Goal: Browse casually: Explore the website without a specific task or goal

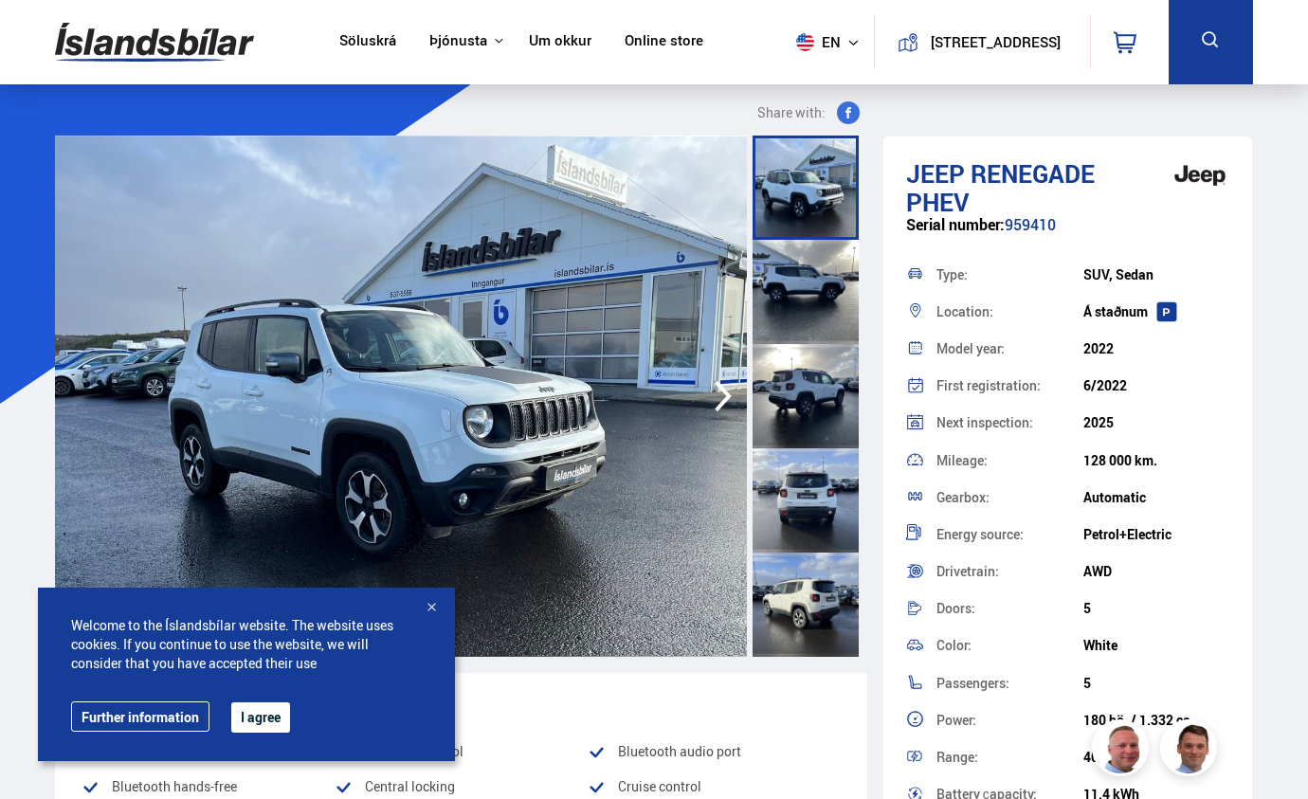
click at [435, 605] on div at bounding box center [431, 608] width 19 height 19
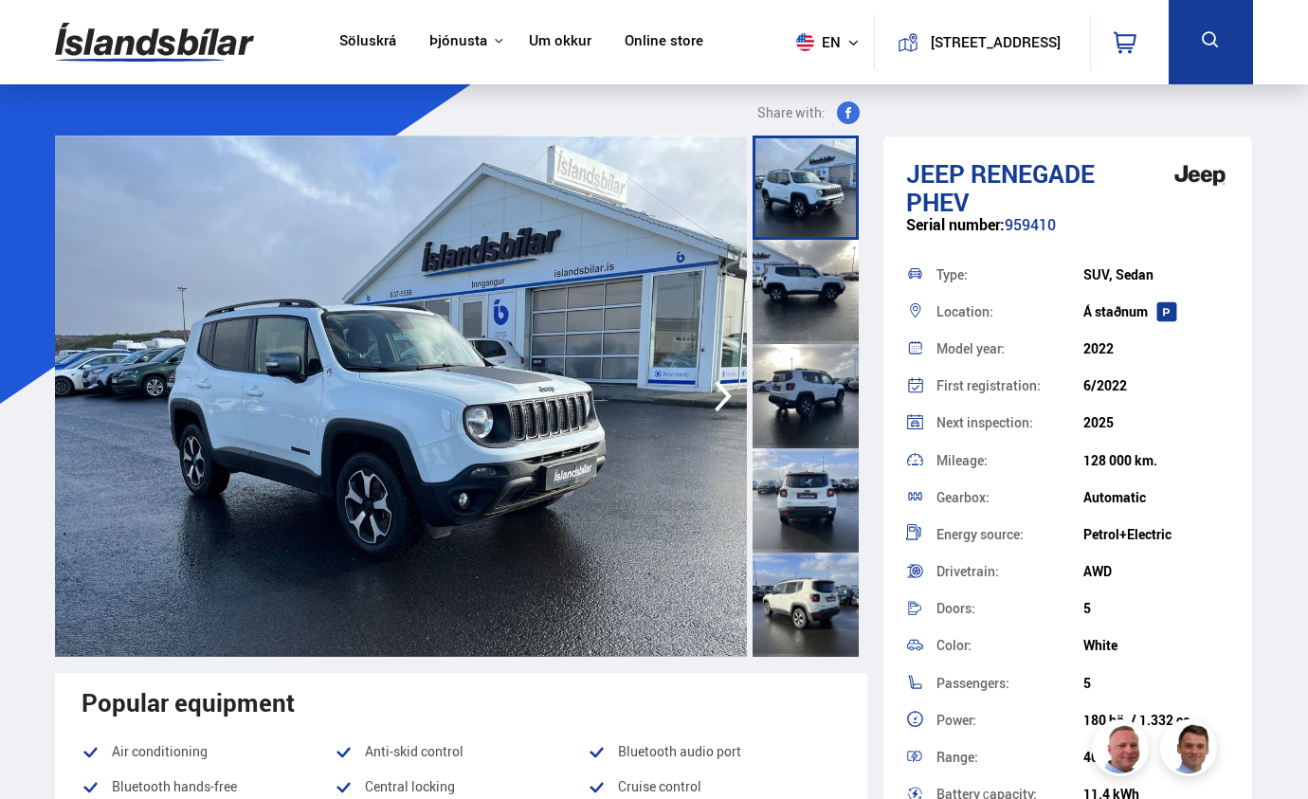
click at [724, 395] on icon "button" at bounding box center [723, 395] width 38 height 45
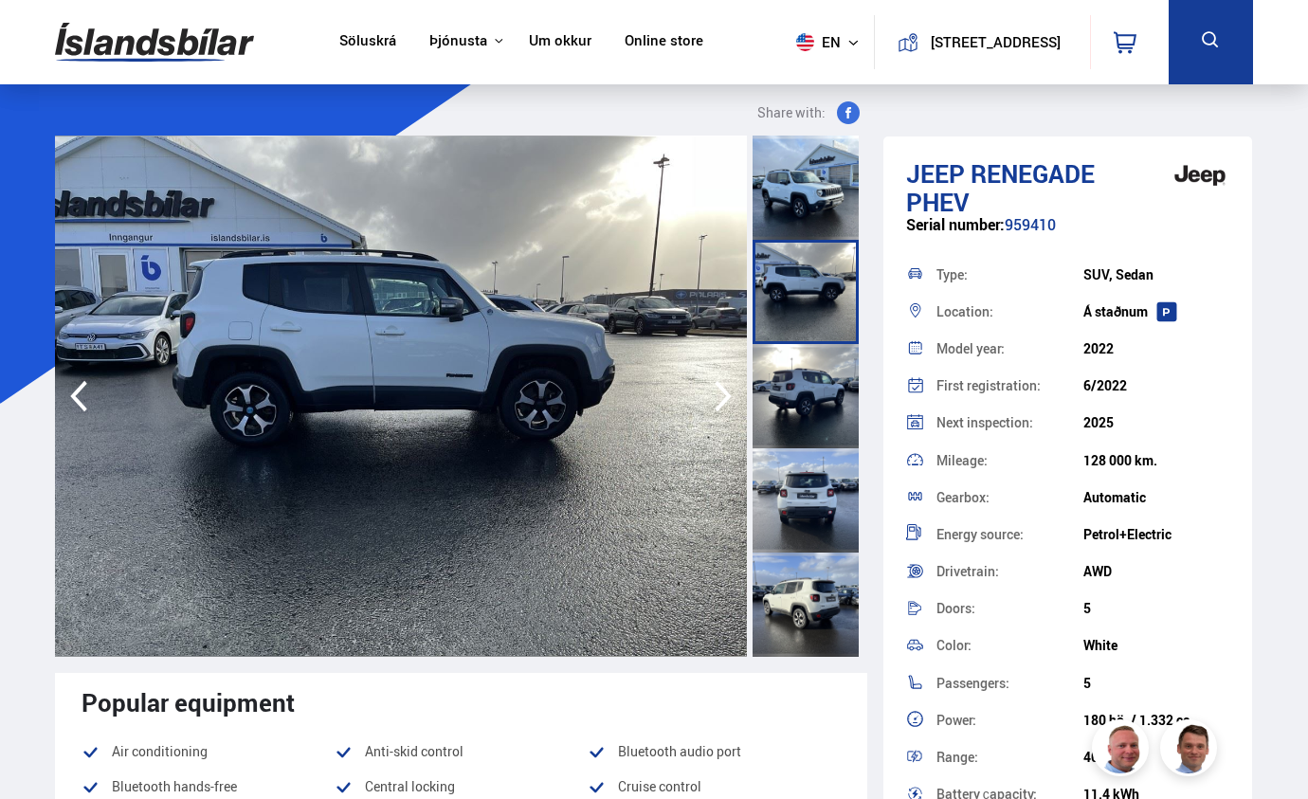
click at [723, 392] on icon "button" at bounding box center [722, 396] width 17 height 31
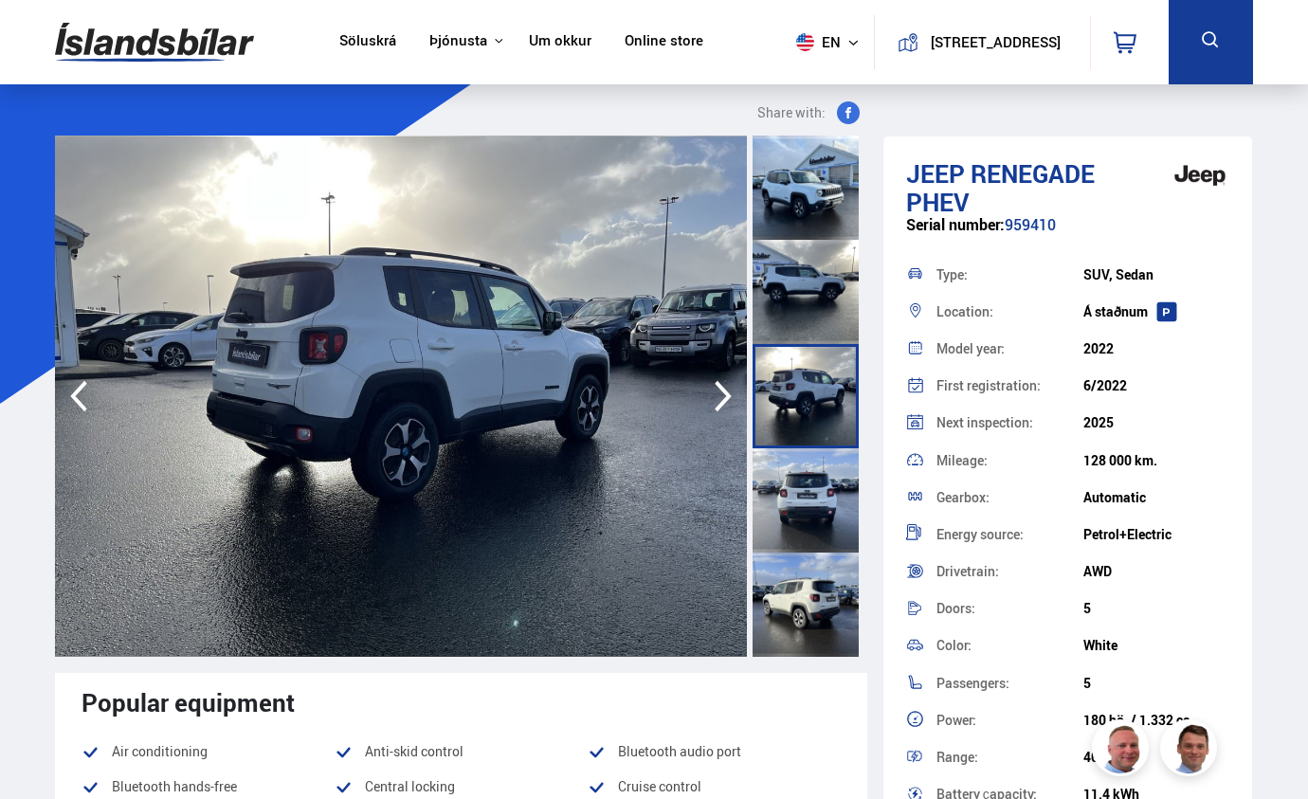
click at [723, 392] on icon "button" at bounding box center [722, 396] width 17 height 31
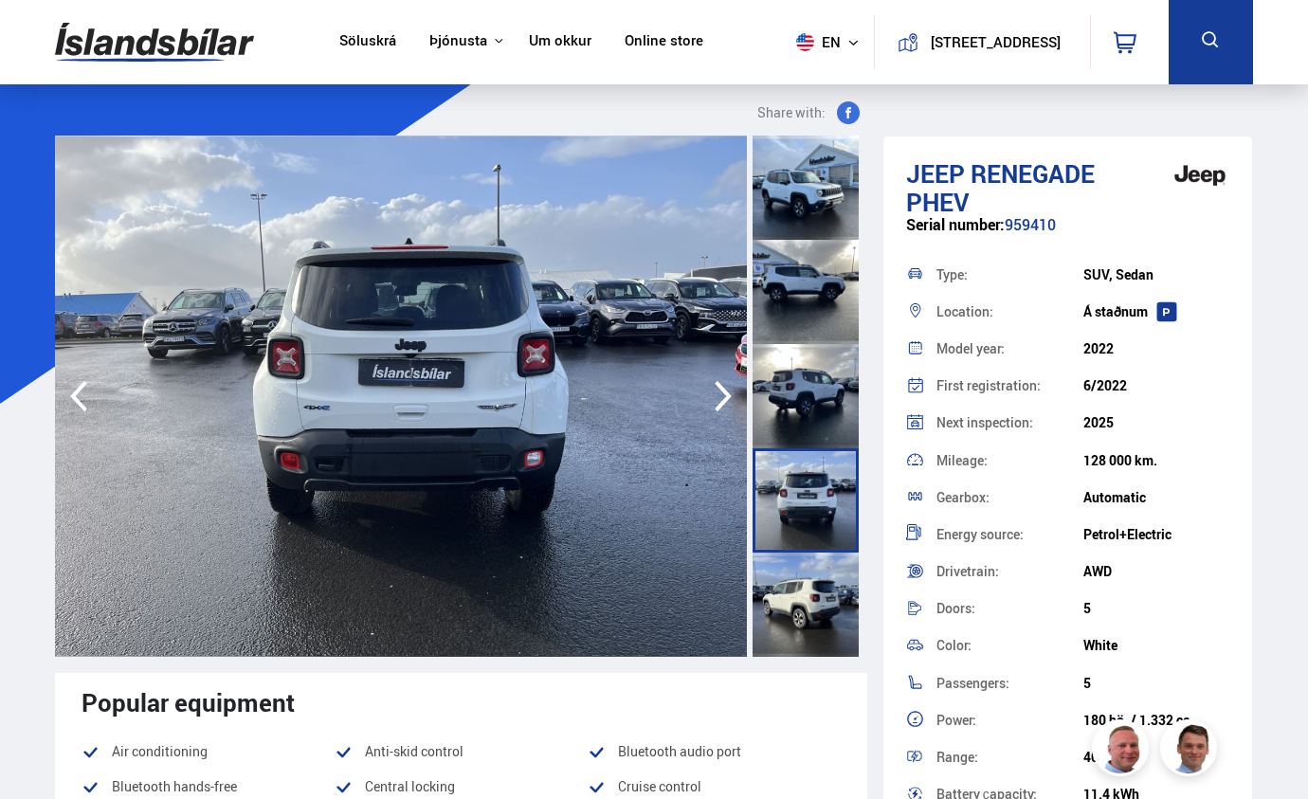
click at [723, 392] on icon "button" at bounding box center [722, 396] width 17 height 31
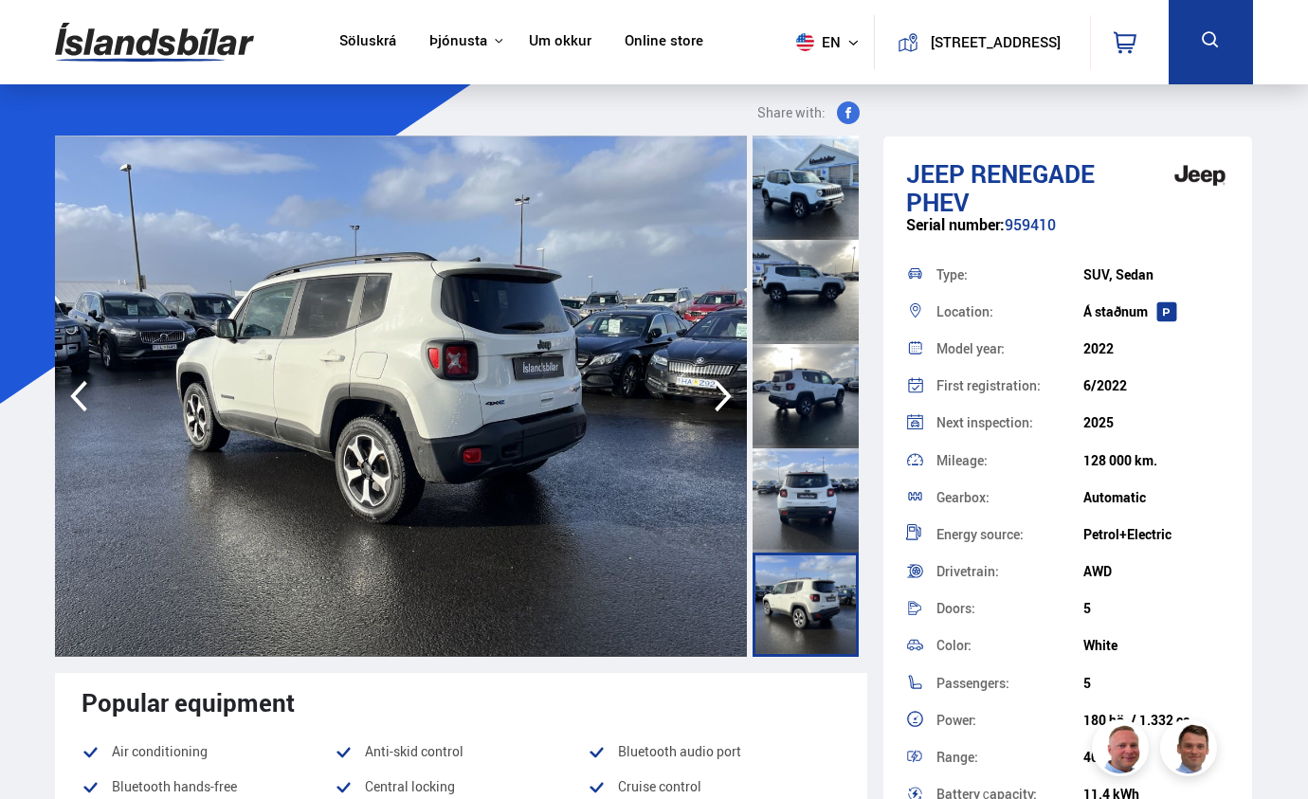
click at [720, 392] on icon "button" at bounding box center [723, 395] width 38 height 45
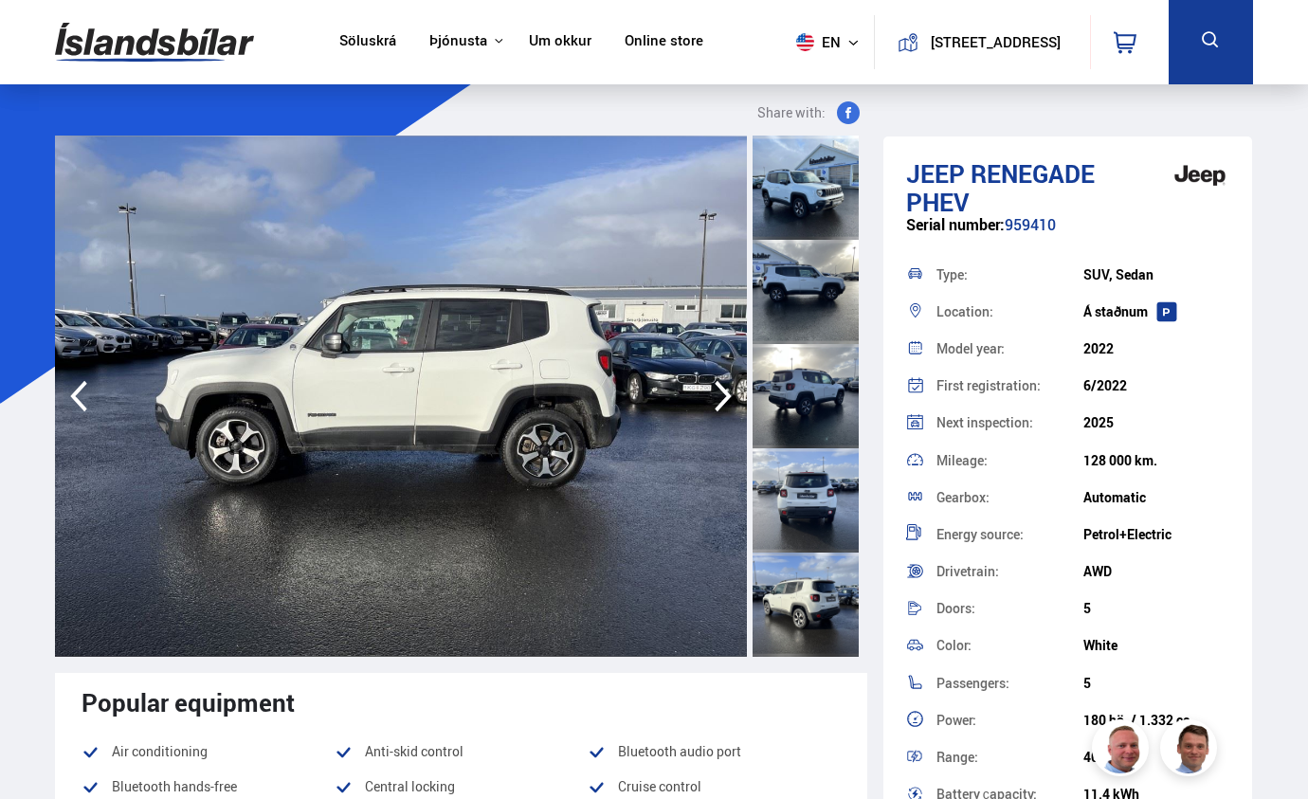
click at [720, 392] on icon "button" at bounding box center [723, 395] width 38 height 45
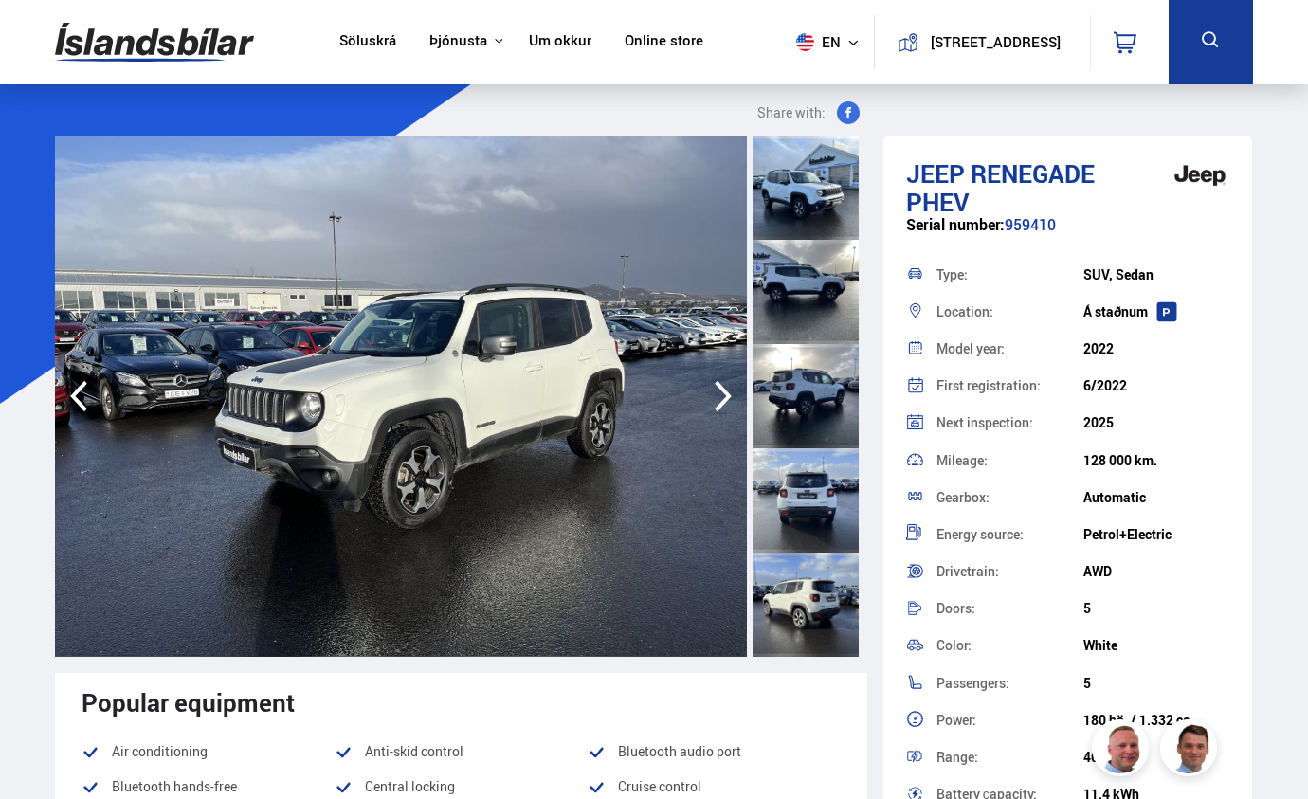
click at [720, 392] on icon "button" at bounding box center [723, 395] width 38 height 45
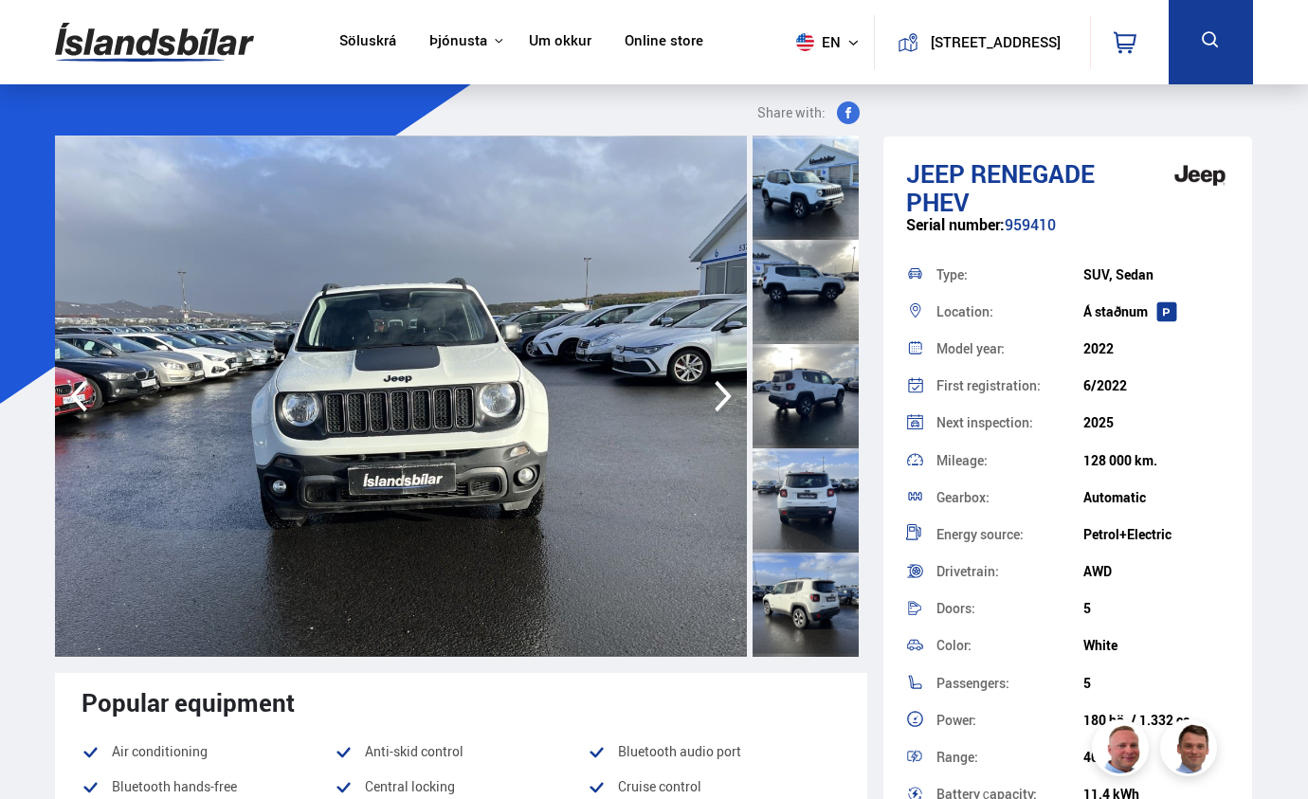
click at [720, 392] on icon "button" at bounding box center [723, 395] width 38 height 45
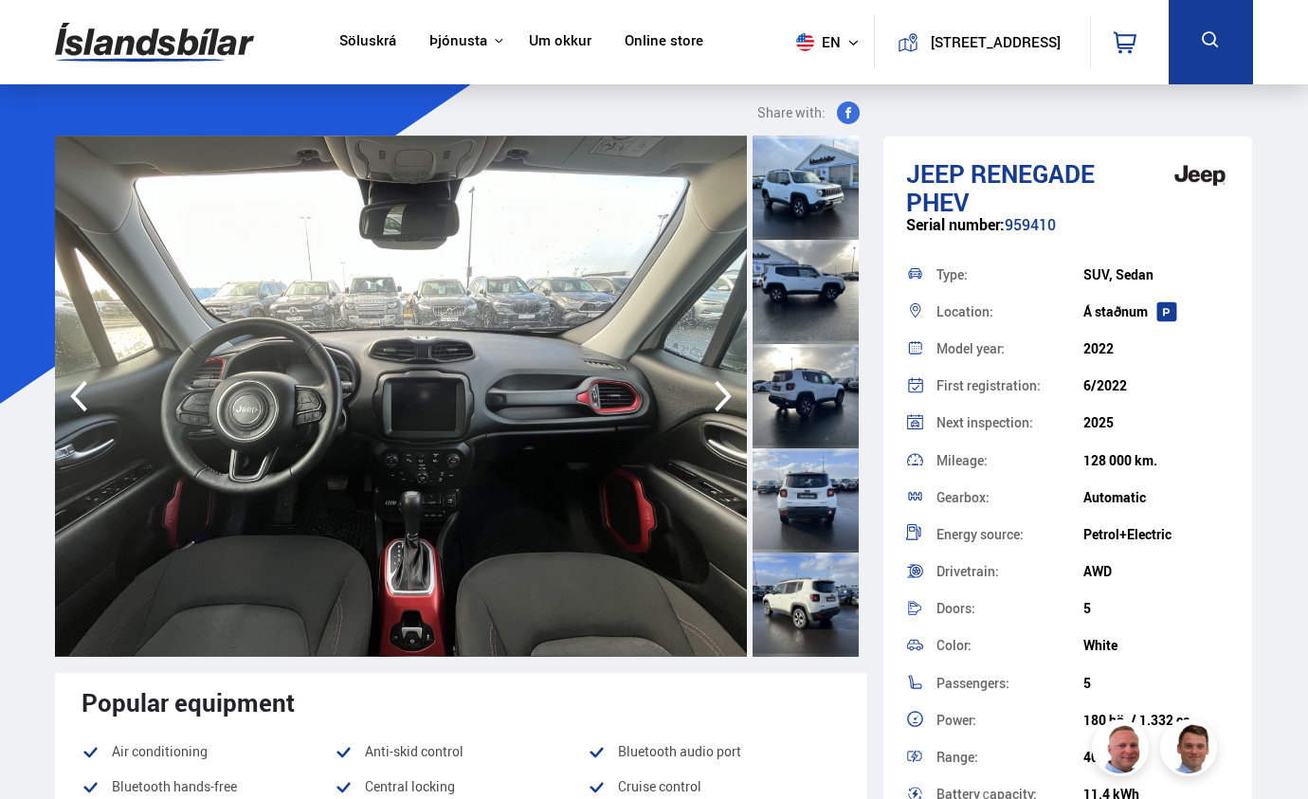
click at [720, 392] on icon "button" at bounding box center [723, 395] width 38 height 45
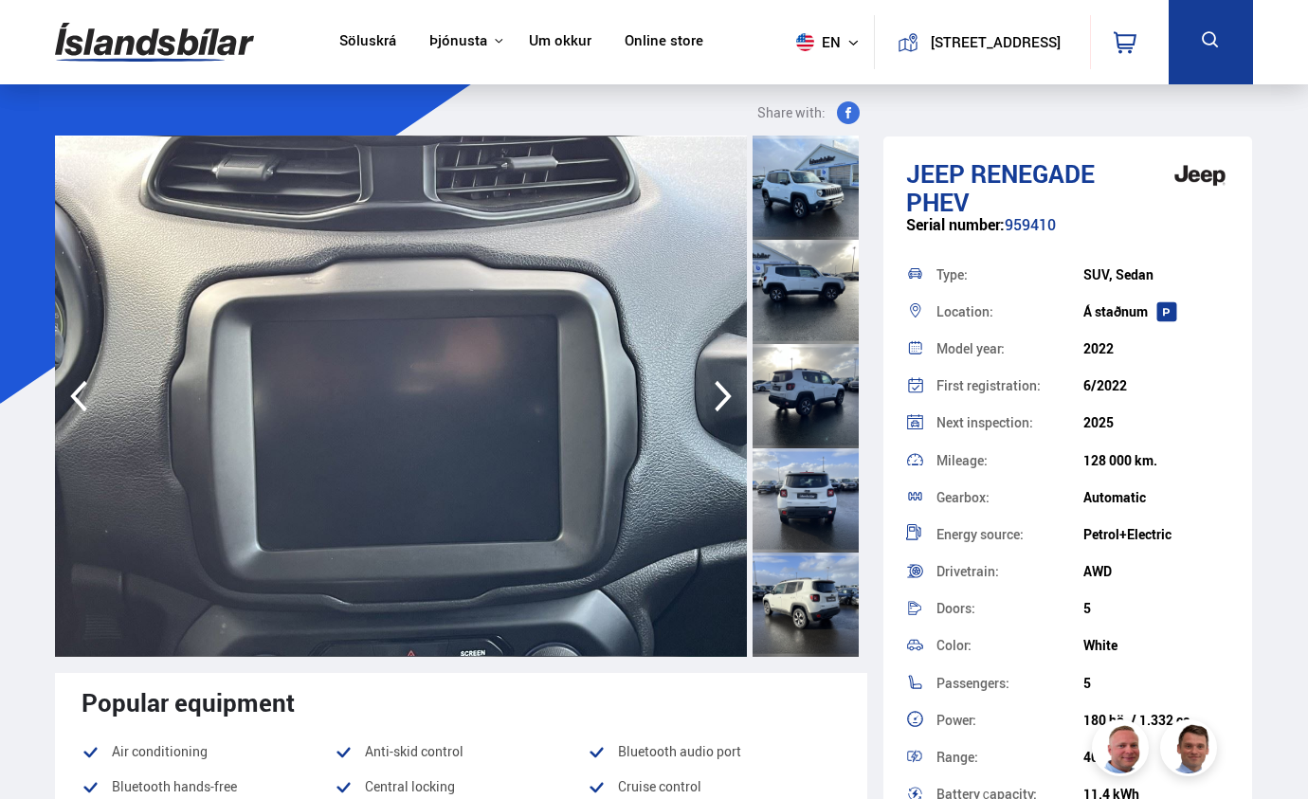
click at [74, 406] on icon "button" at bounding box center [79, 395] width 38 height 45
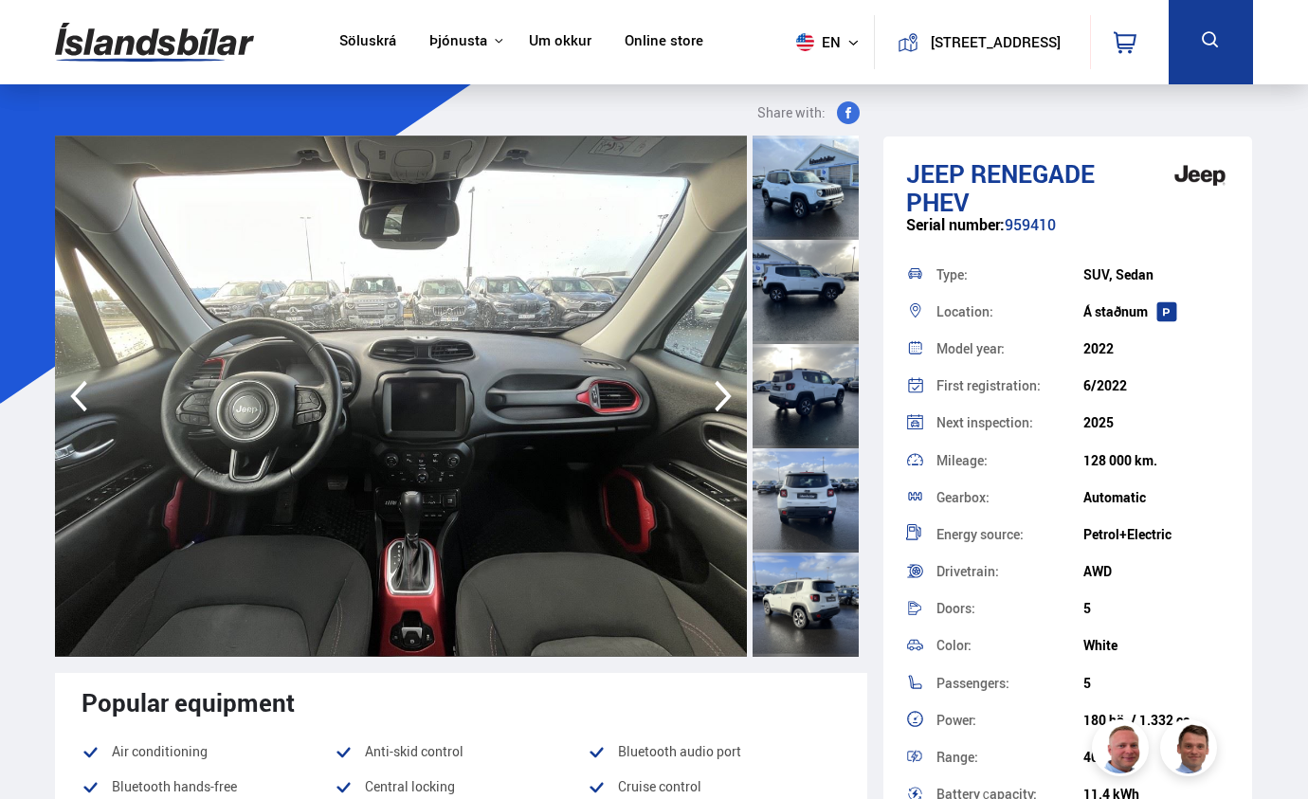
click at [725, 390] on icon "button" at bounding box center [722, 396] width 17 height 31
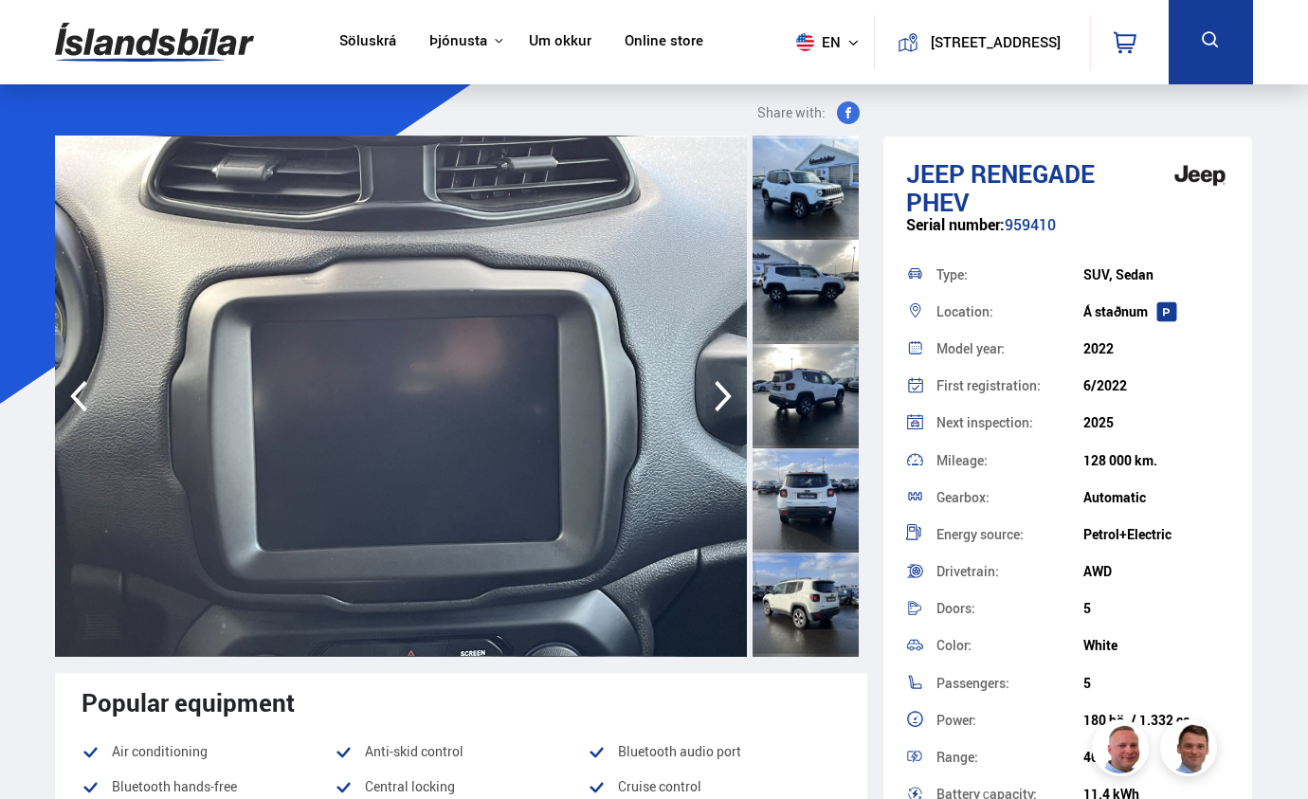
click at [725, 390] on icon "button" at bounding box center [722, 396] width 17 height 31
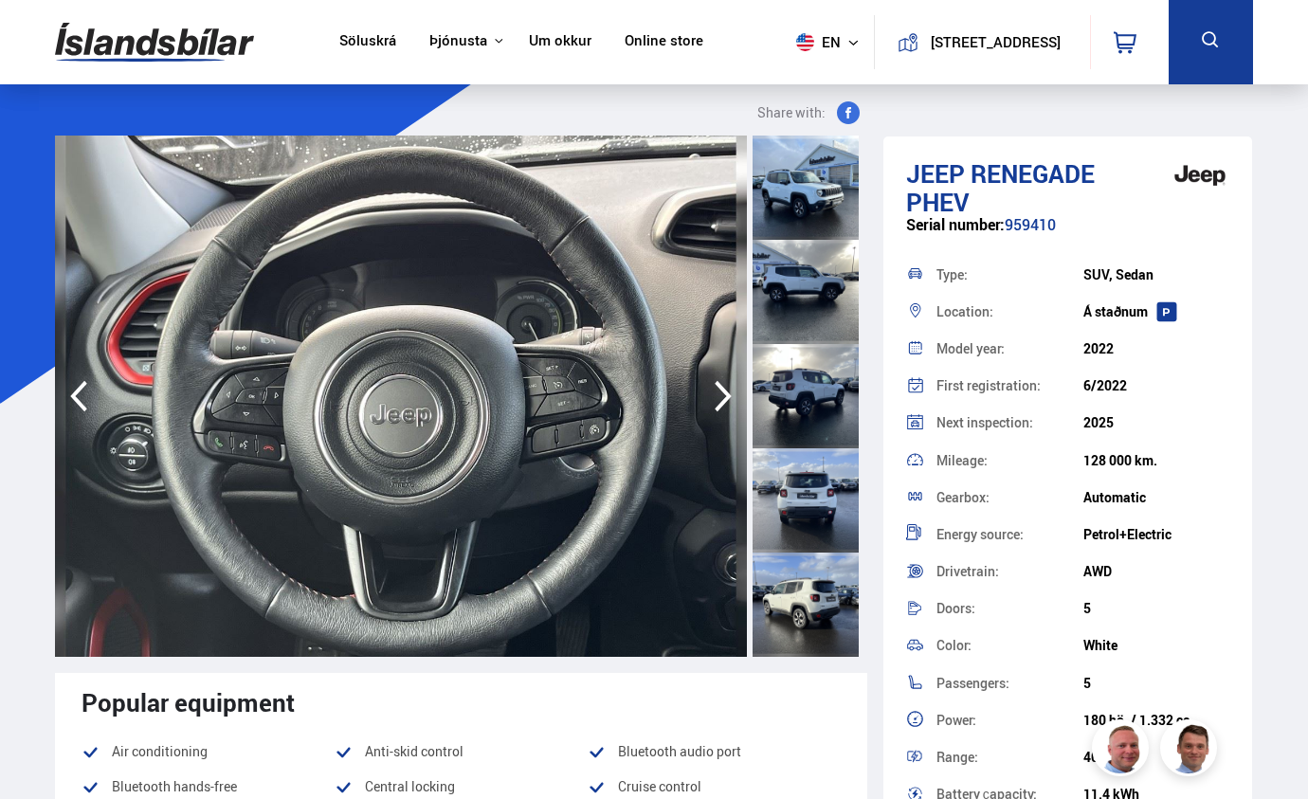
click at [725, 390] on icon "button" at bounding box center [722, 396] width 17 height 31
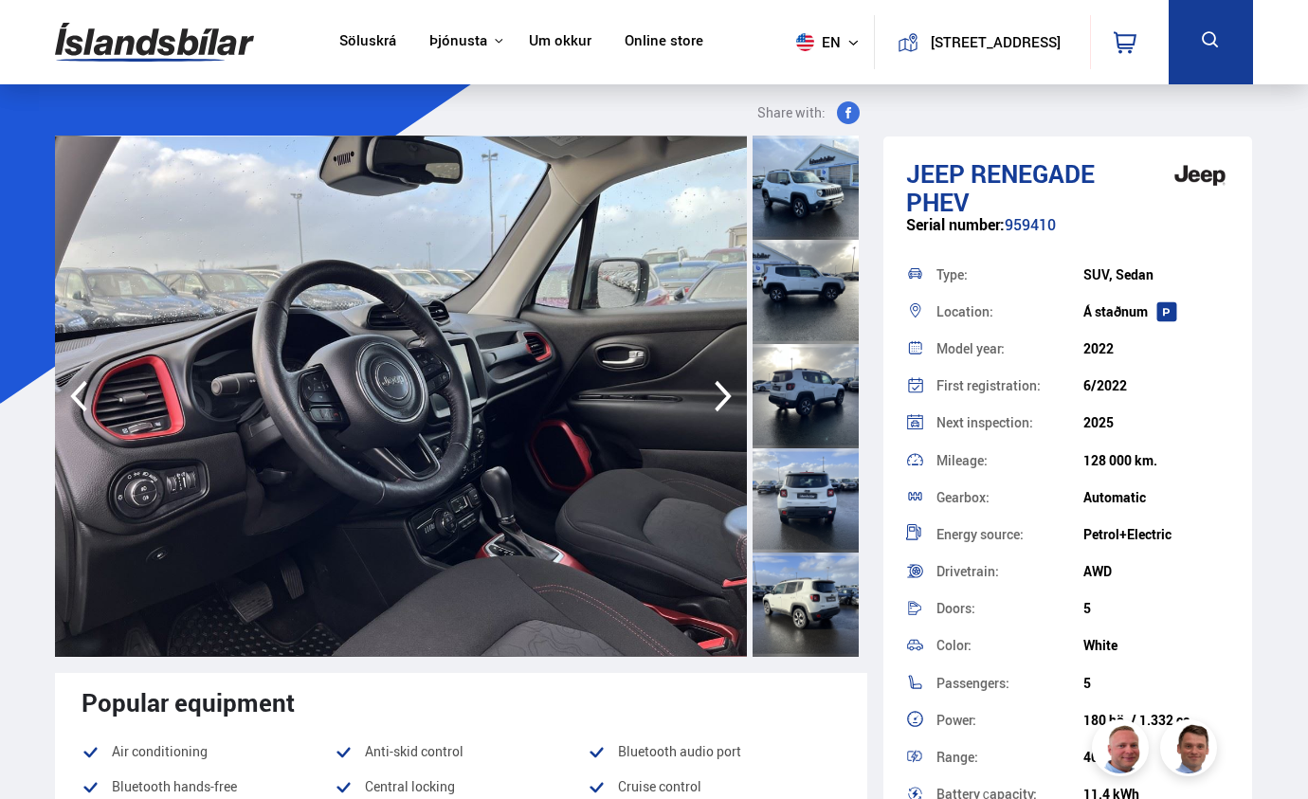
click at [725, 390] on icon "button" at bounding box center [722, 396] width 17 height 31
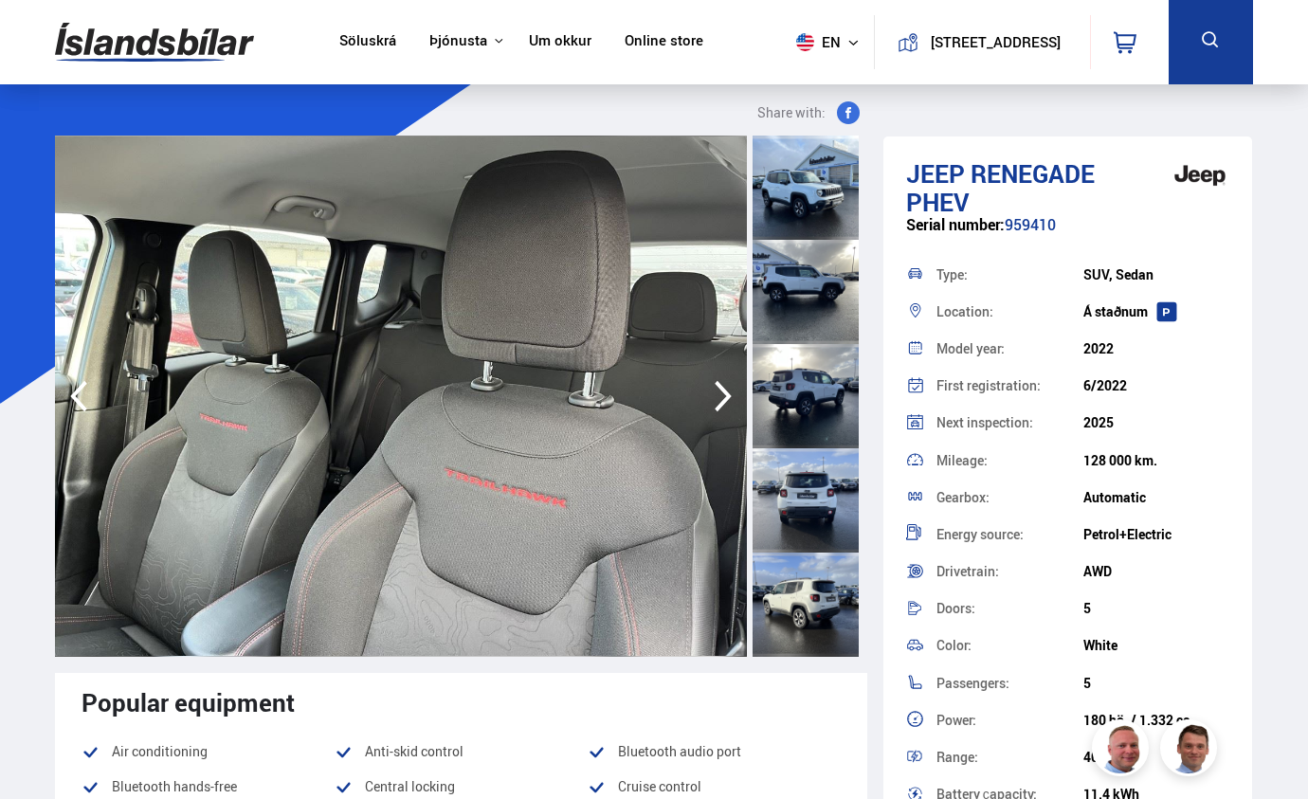
click at [725, 390] on icon "button" at bounding box center [722, 396] width 17 height 31
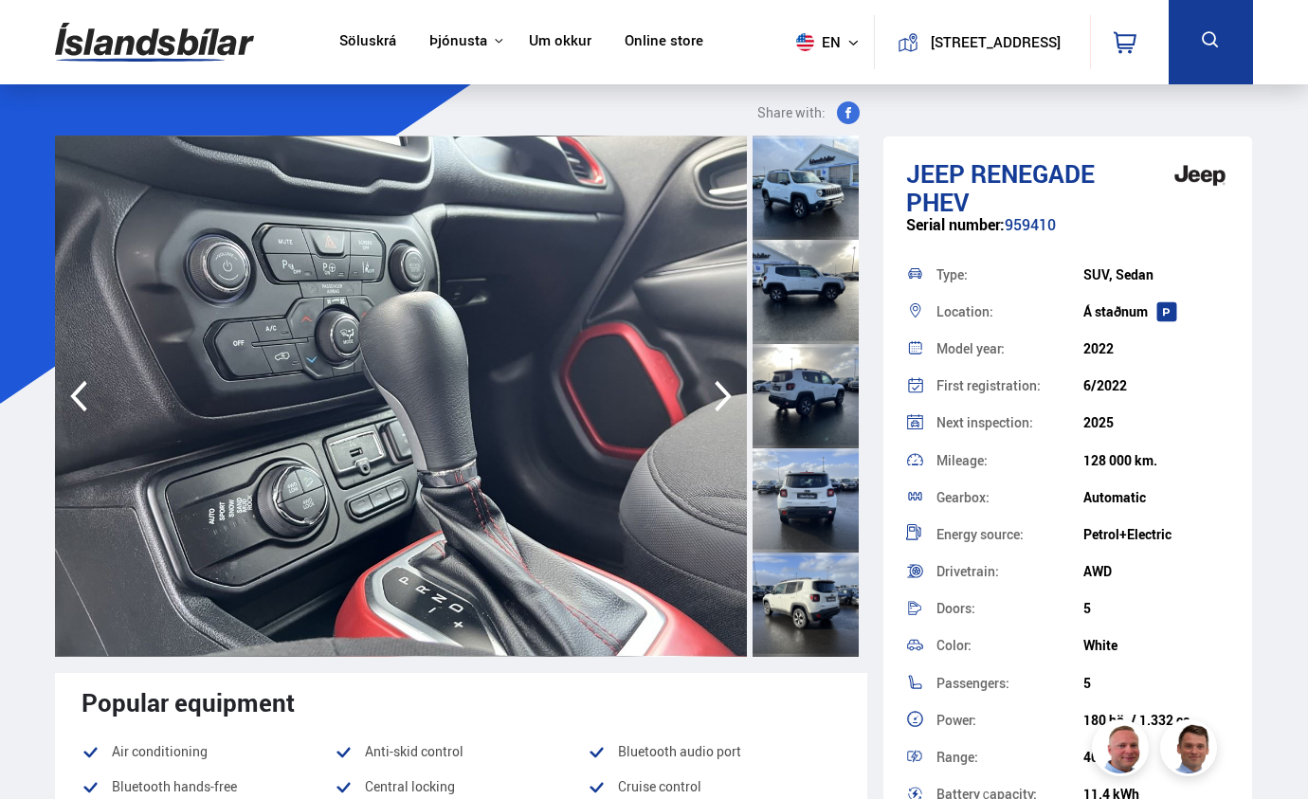
click at [718, 389] on icon "button" at bounding box center [723, 395] width 38 height 45
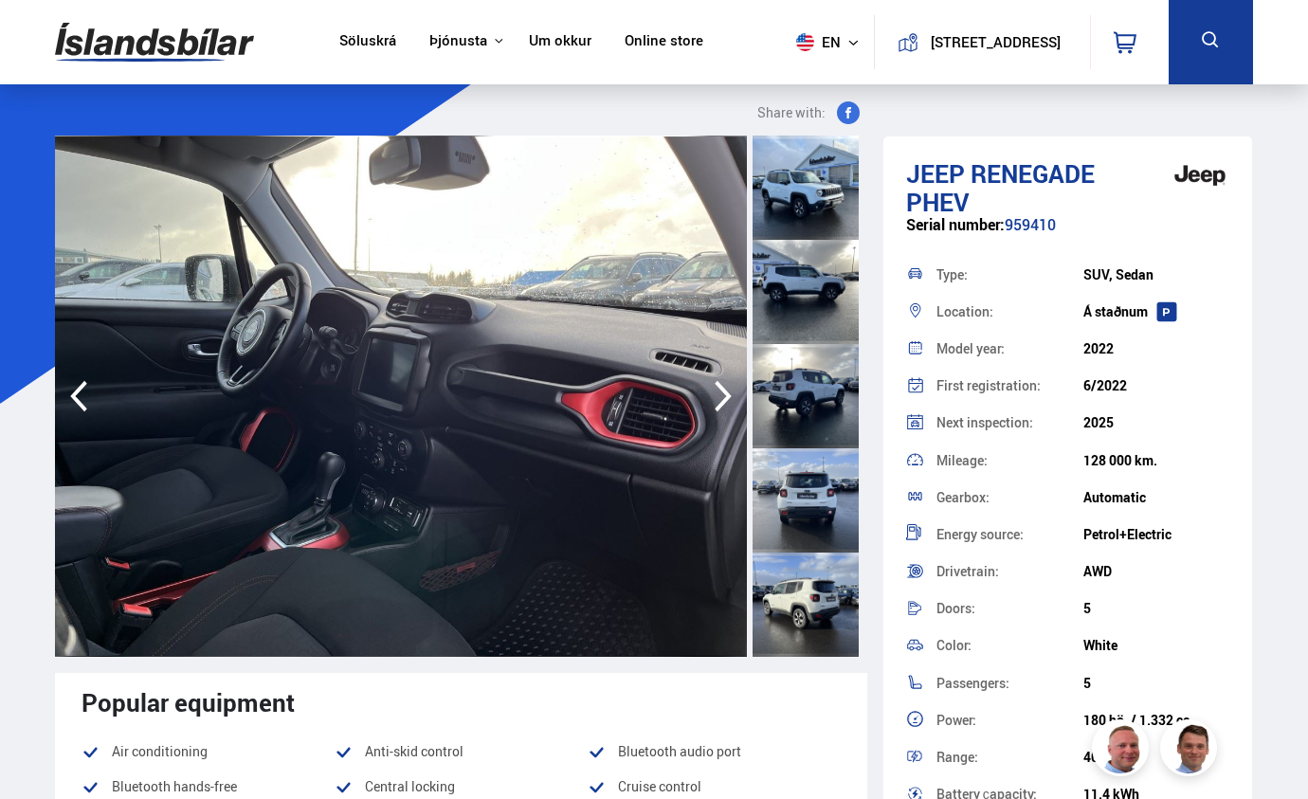
click at [718, 389] on icon "button" at bounding box center [723, 395] width 38 height 45
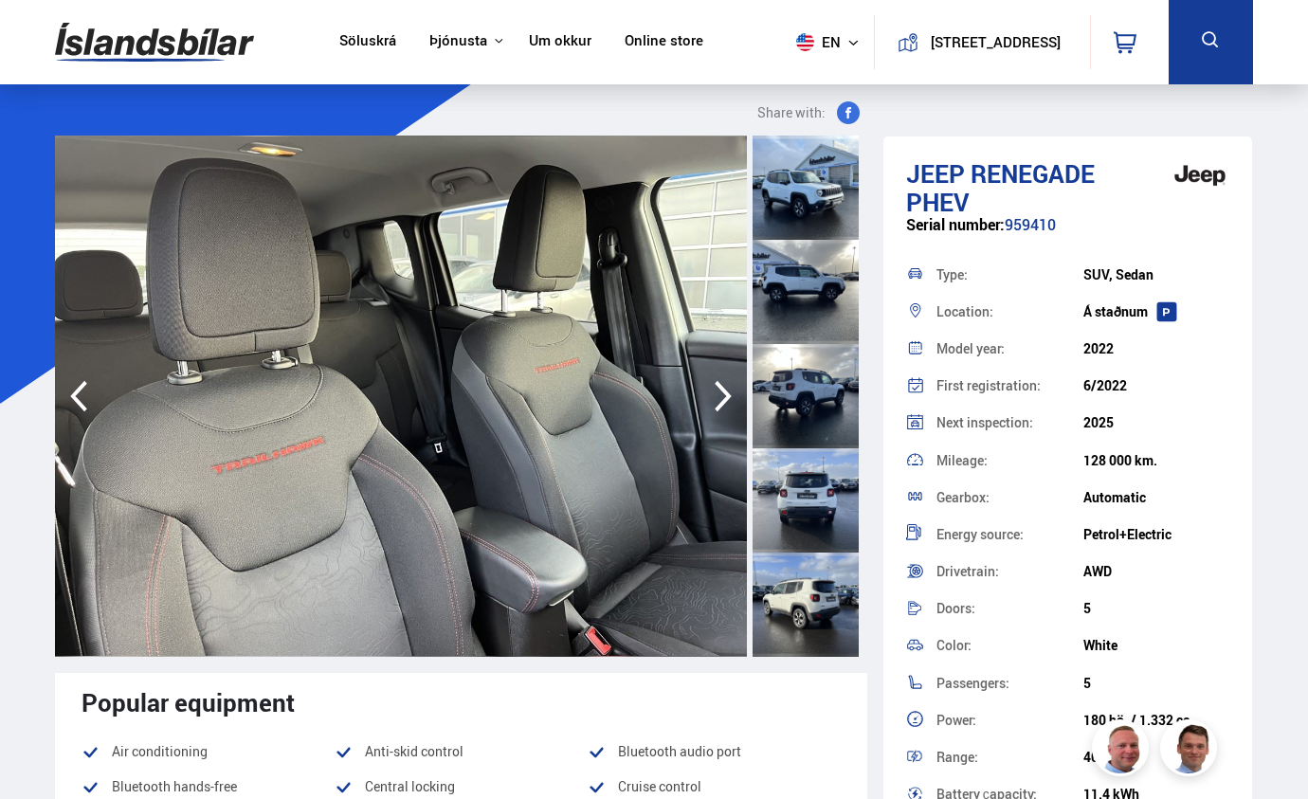
click at [718, 389] on icon "button" at bounding box center [723, 395] width 38 height 45
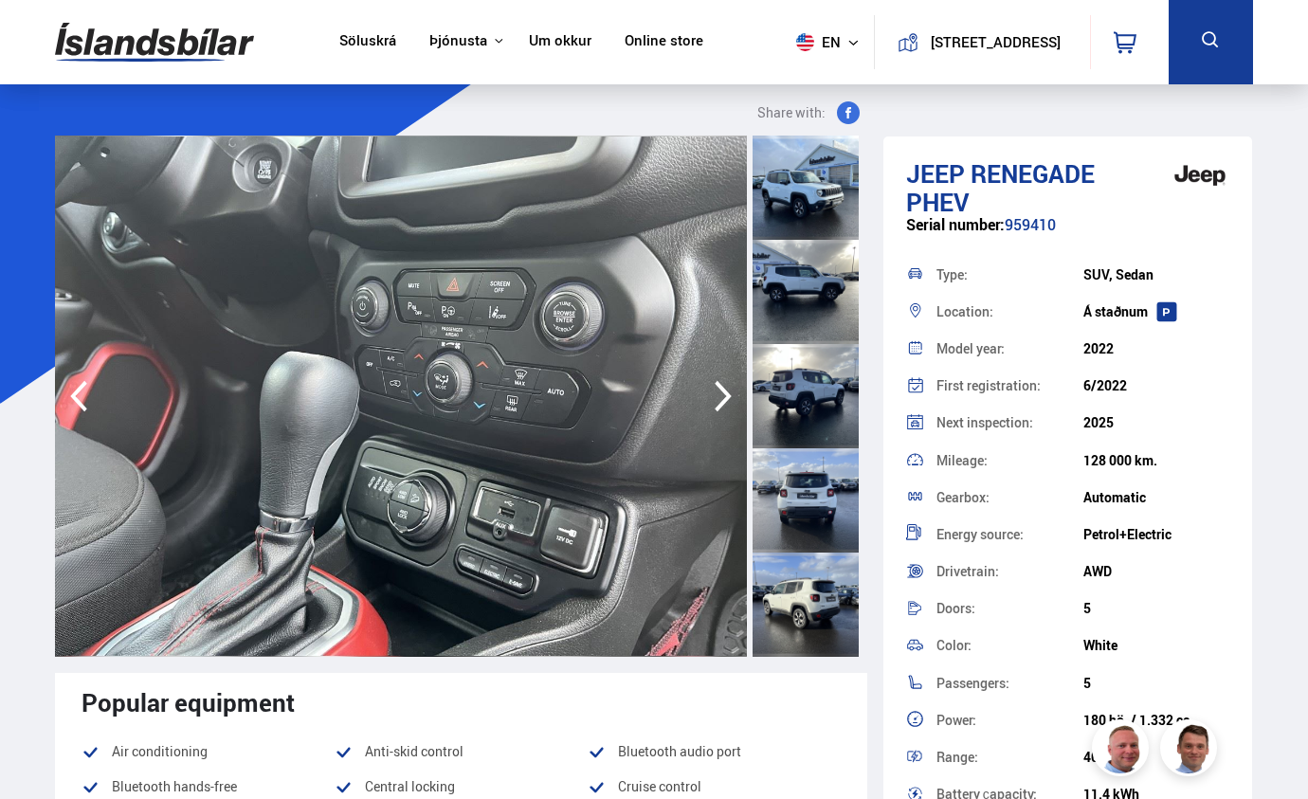
click at [718, 389] on icon "button" at bounding box center [723, 395] width 38 height 45
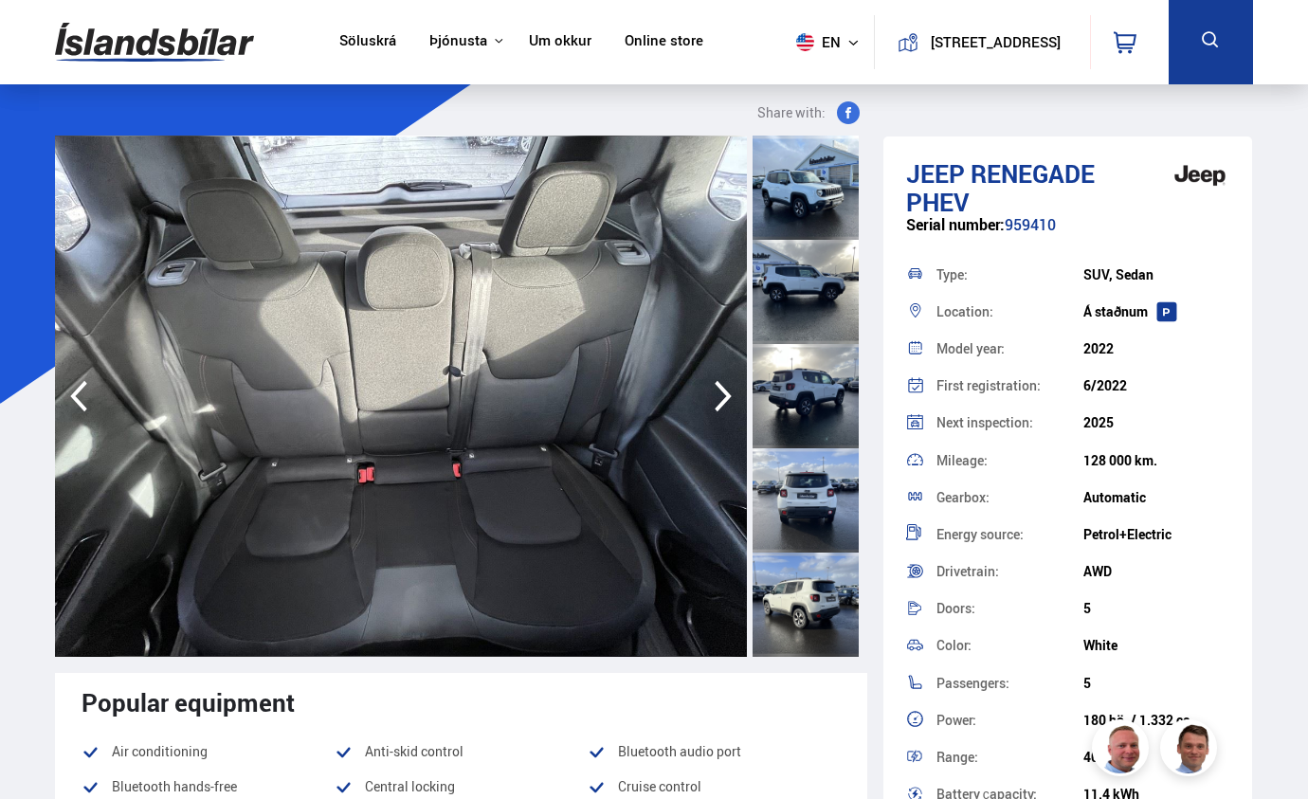
click at [718, 389] on icon "button" at bounding box center [723, 395] width 38 height 45
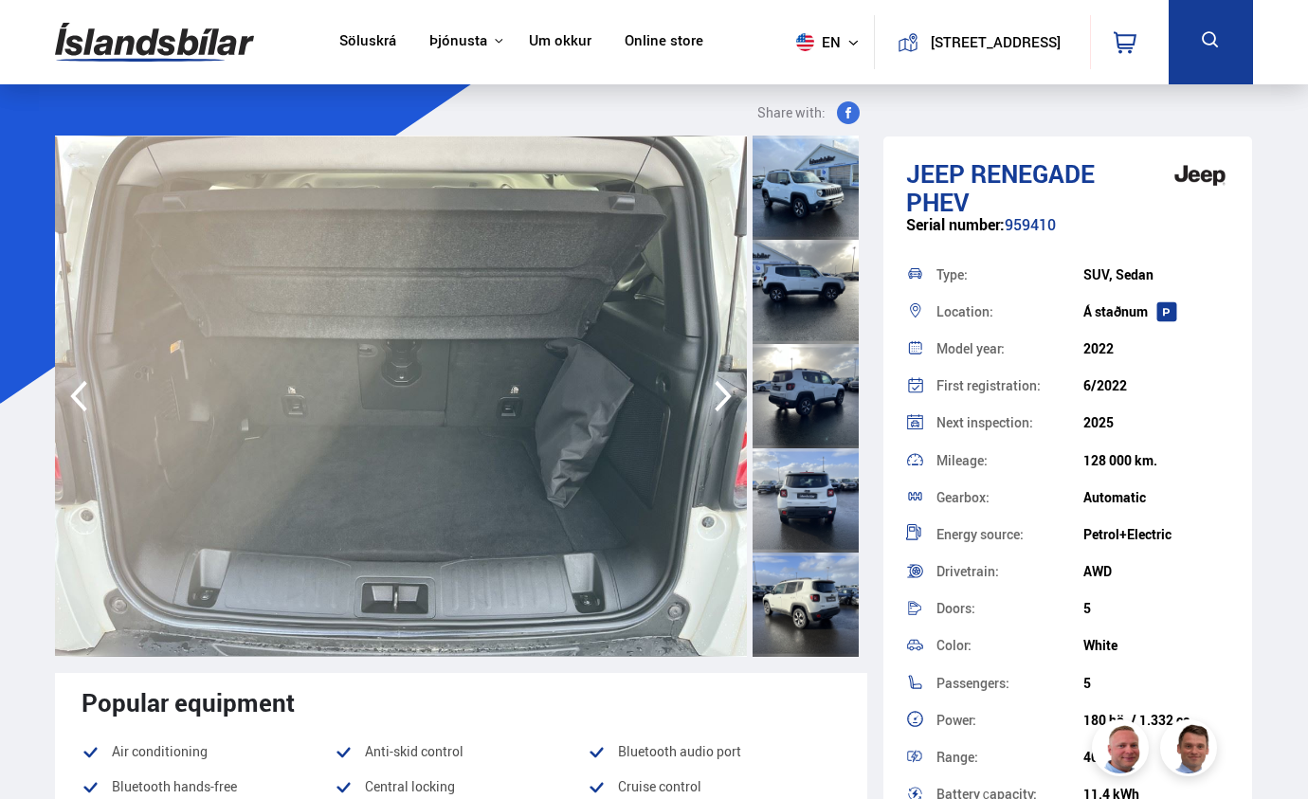
click at [65, 401] on icon "button" at bounding box center [79, 395] width 38 height 45
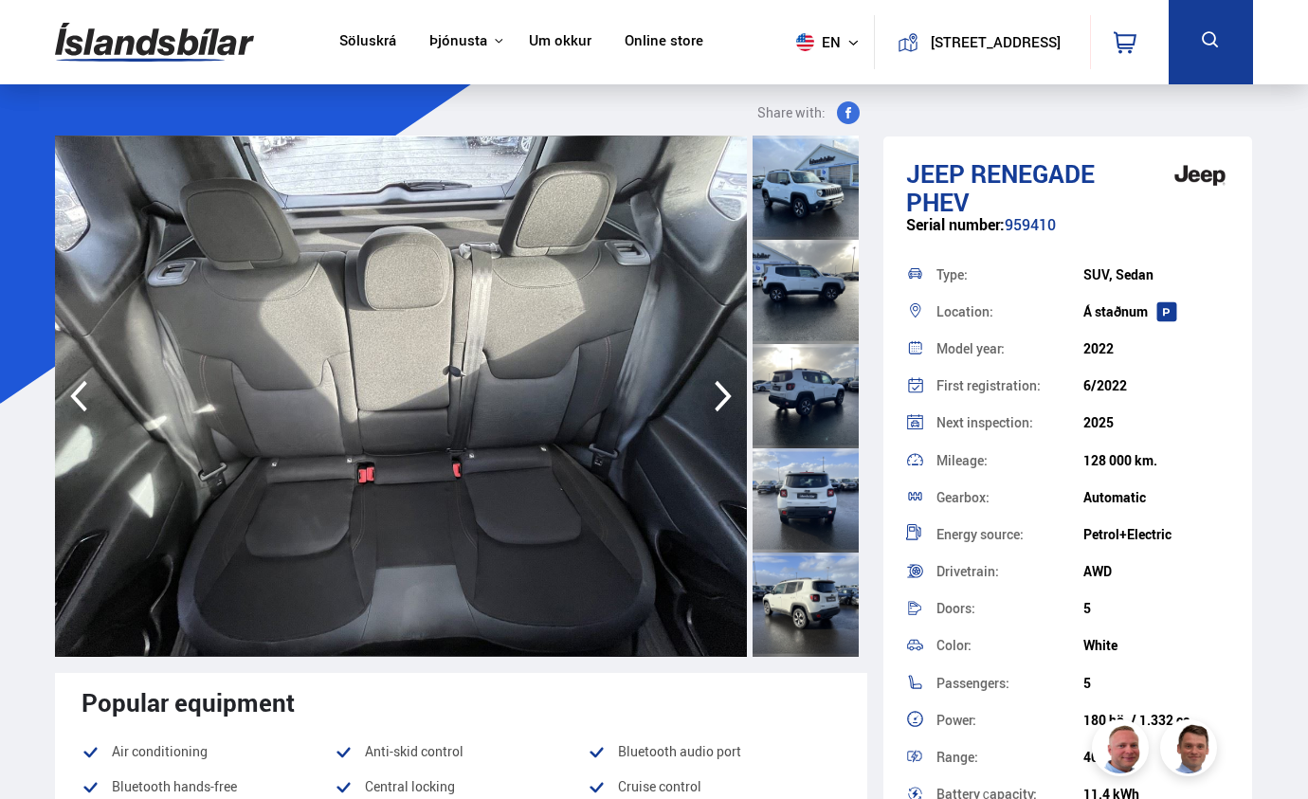
click at [718, 403] on icon "button" at bounding box center [723, 395] width 38 height 45
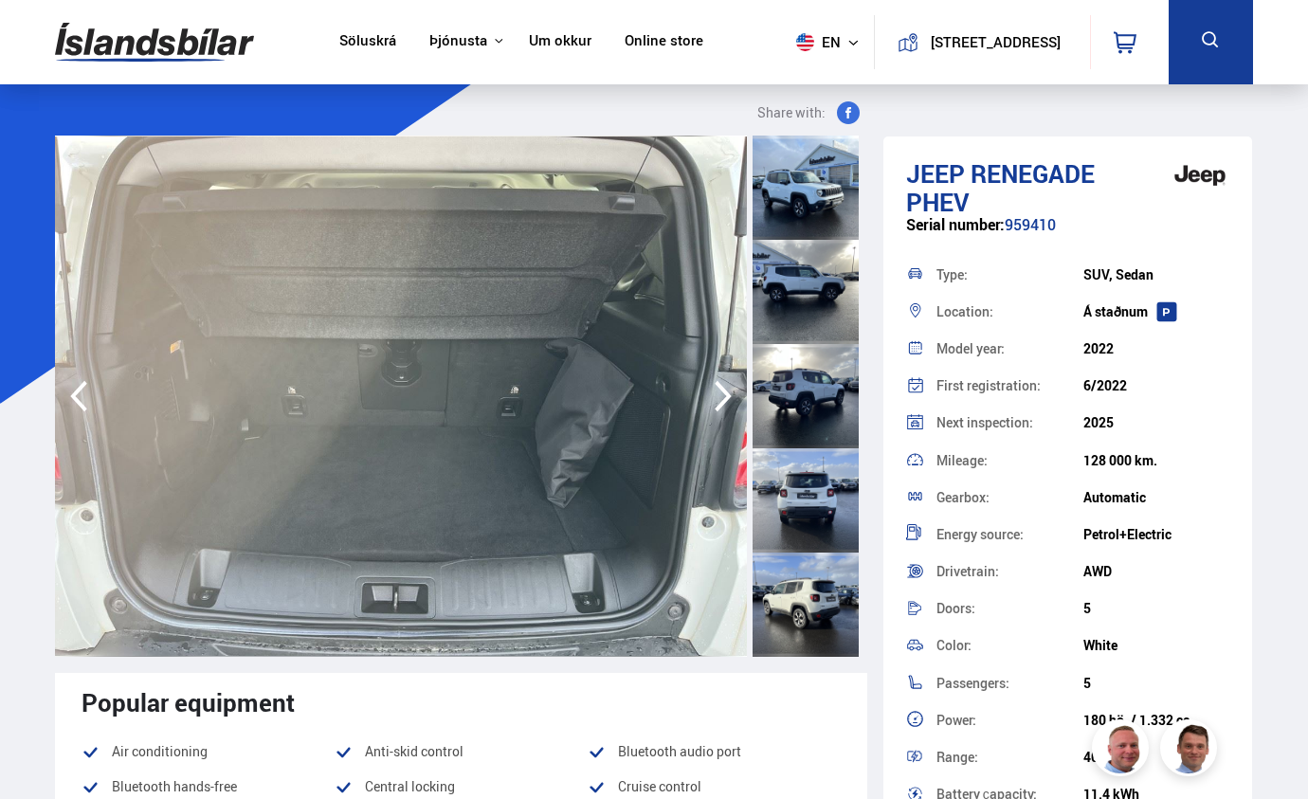
click at [718, 403] on icon "button" at bounding box center [723, 395] width 38 height 45
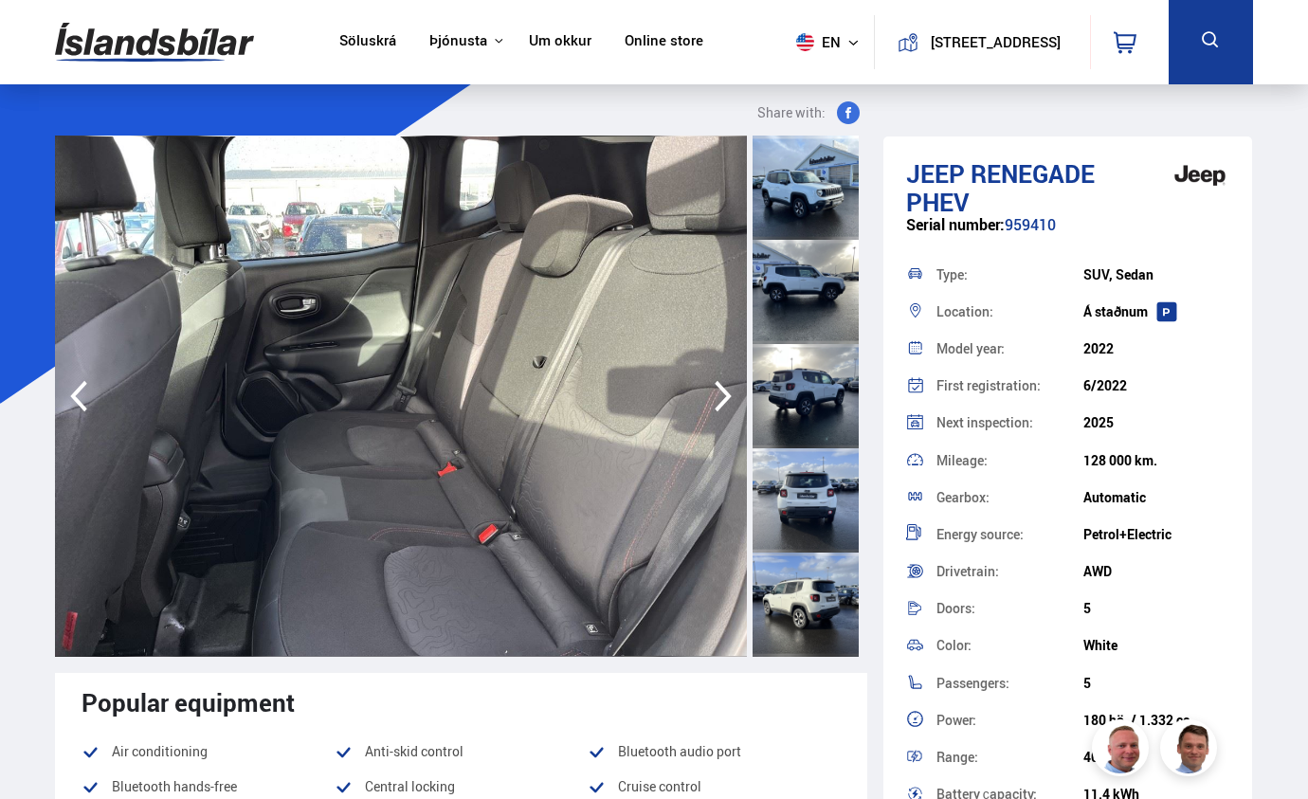
click at [718, 403] on icon "button" at bounding box center [723, 395] width 38 height 45
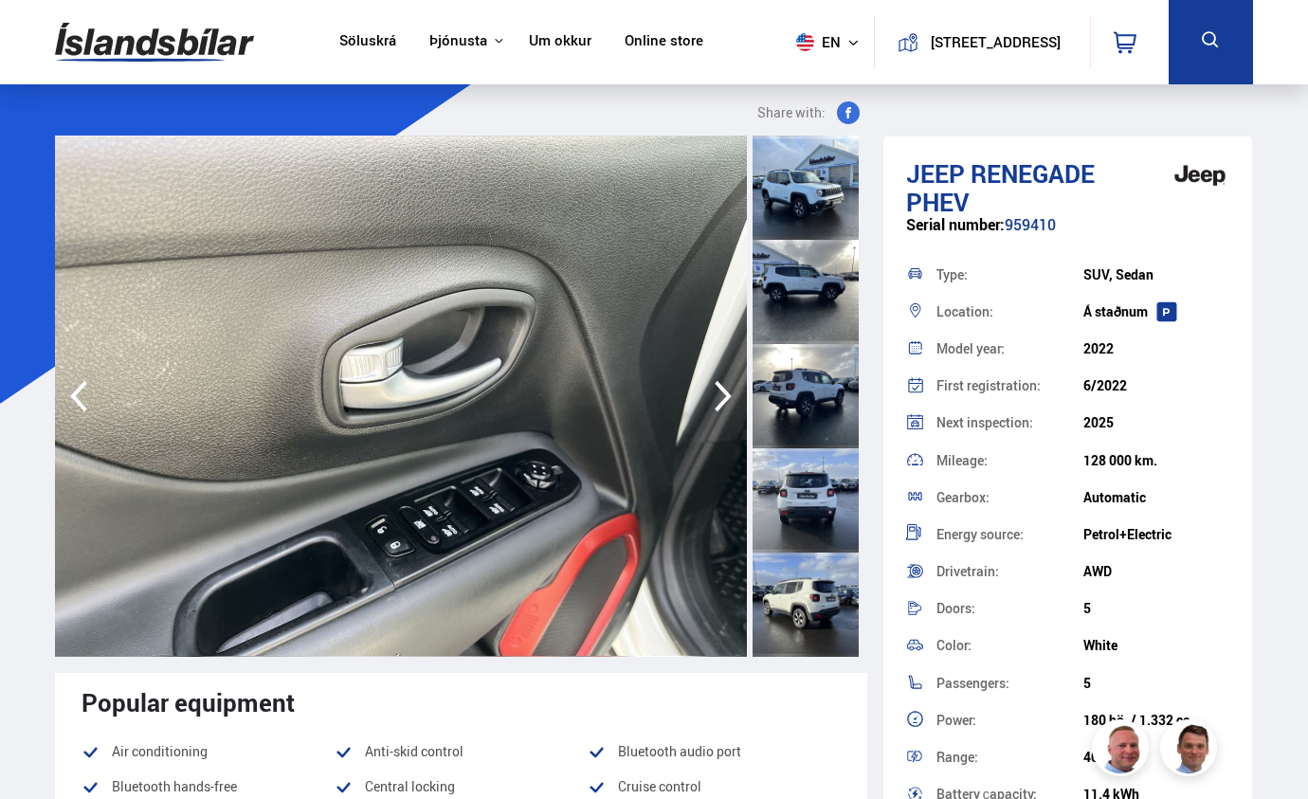
click at [718, 402] on icon "button" at bounding box center [723, 395] width 38 height 45
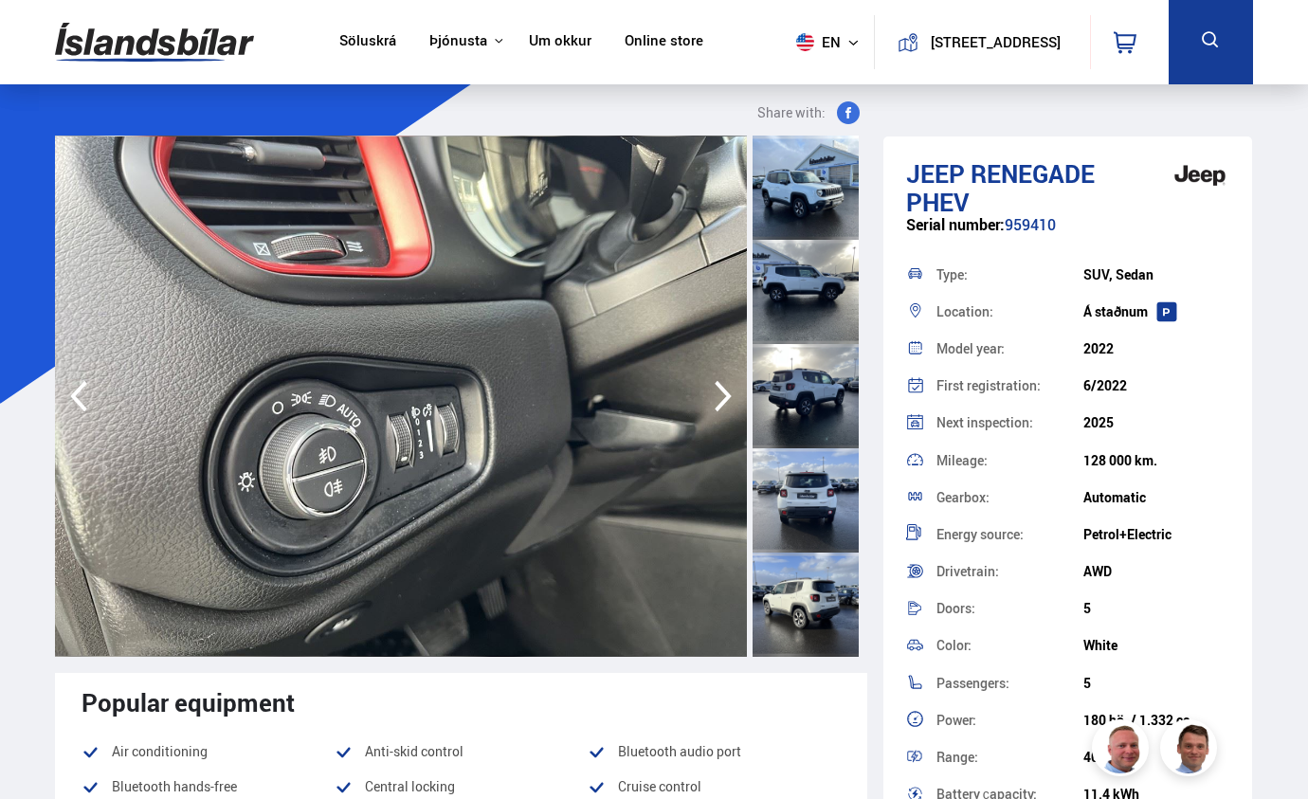
click at [718, 402] on icon "button" at bounding box center [723, 395] width 38 height 45
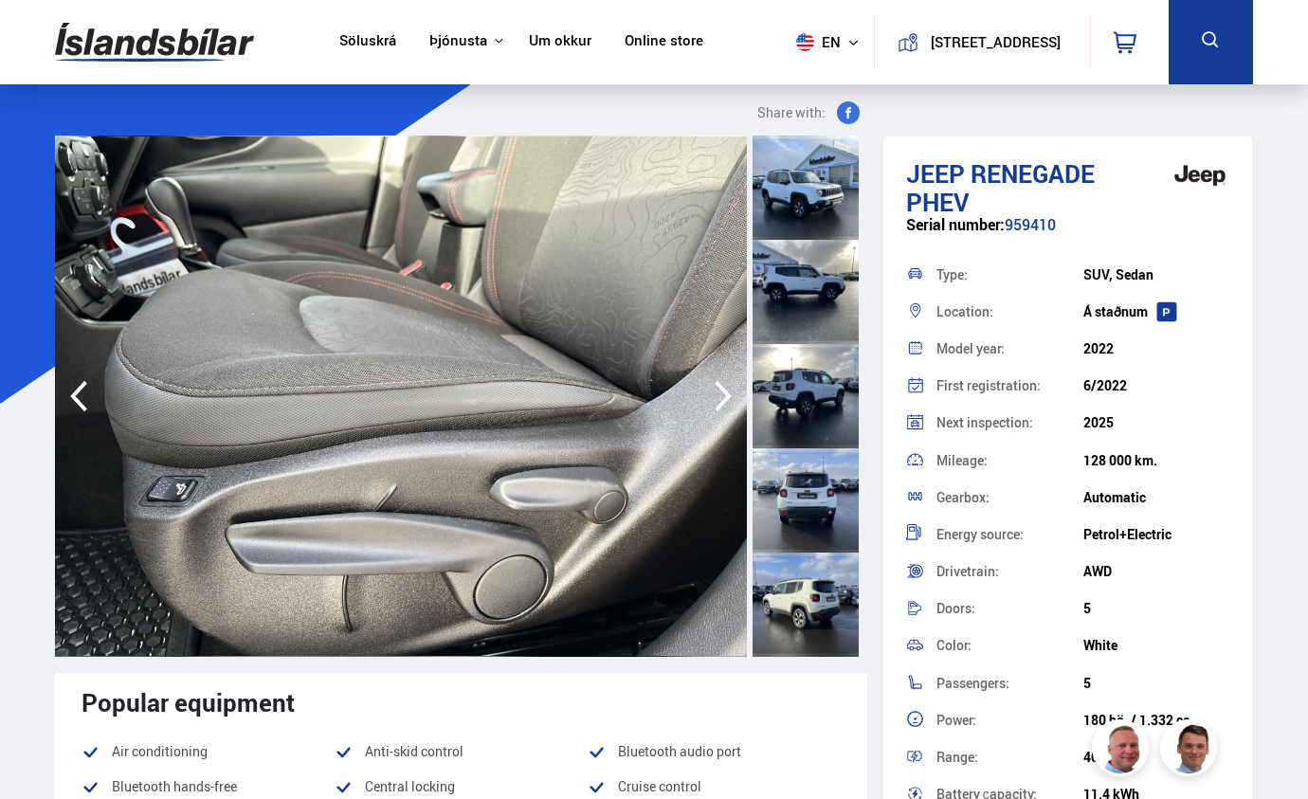
click at [718, 402] on icon "button" at bounding box center [723, 395] width 38 height 45
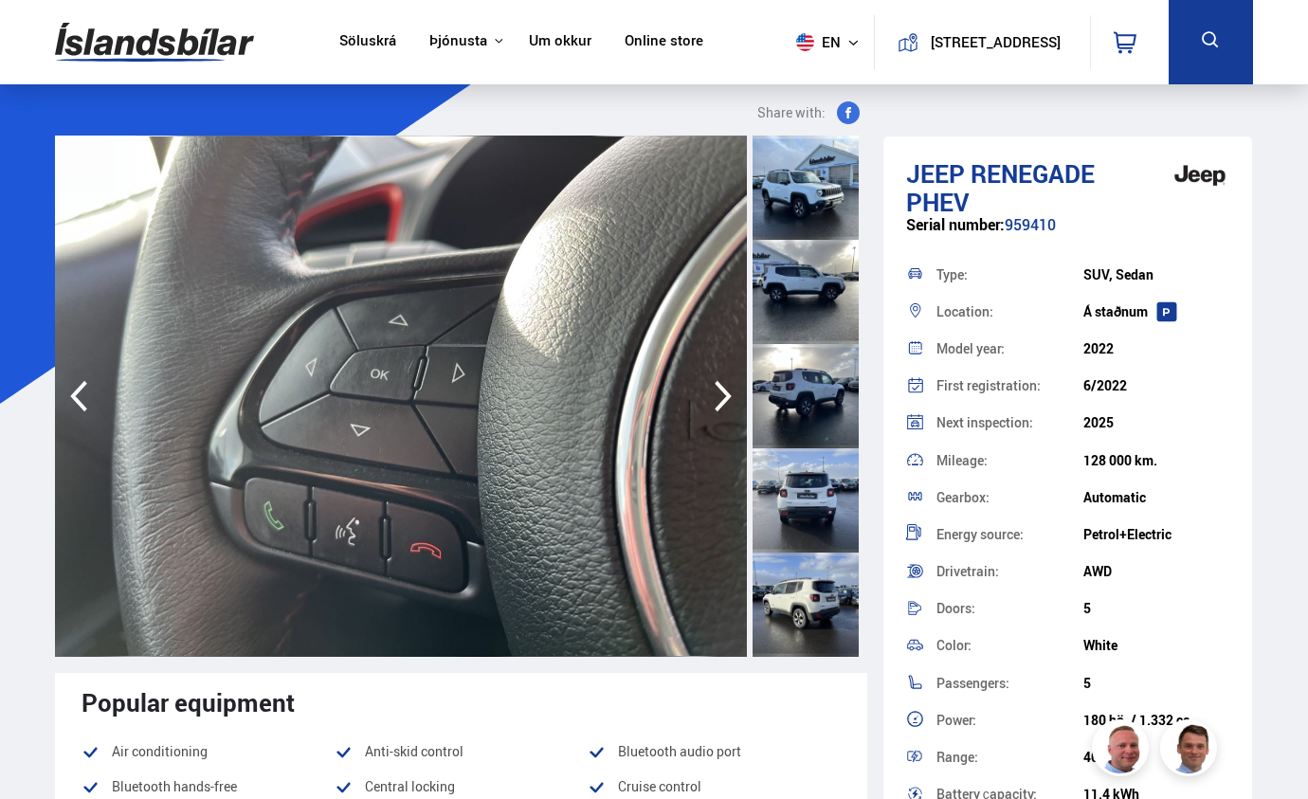
click at [718, 402] on icon "button" at bounding box center [723, 395] width 38 height 45
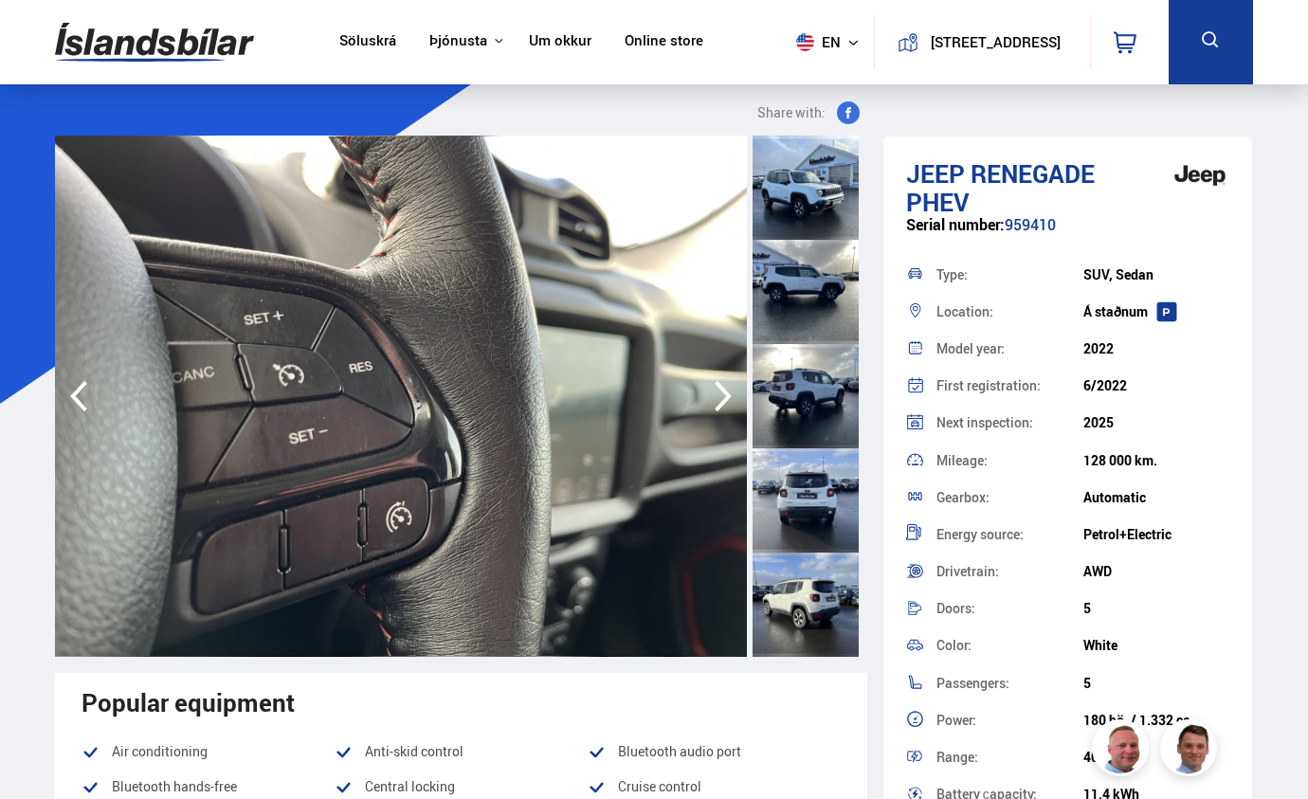
click at [718, 402] on icon "button" at bounding box center [723, 395] width 38 height 45
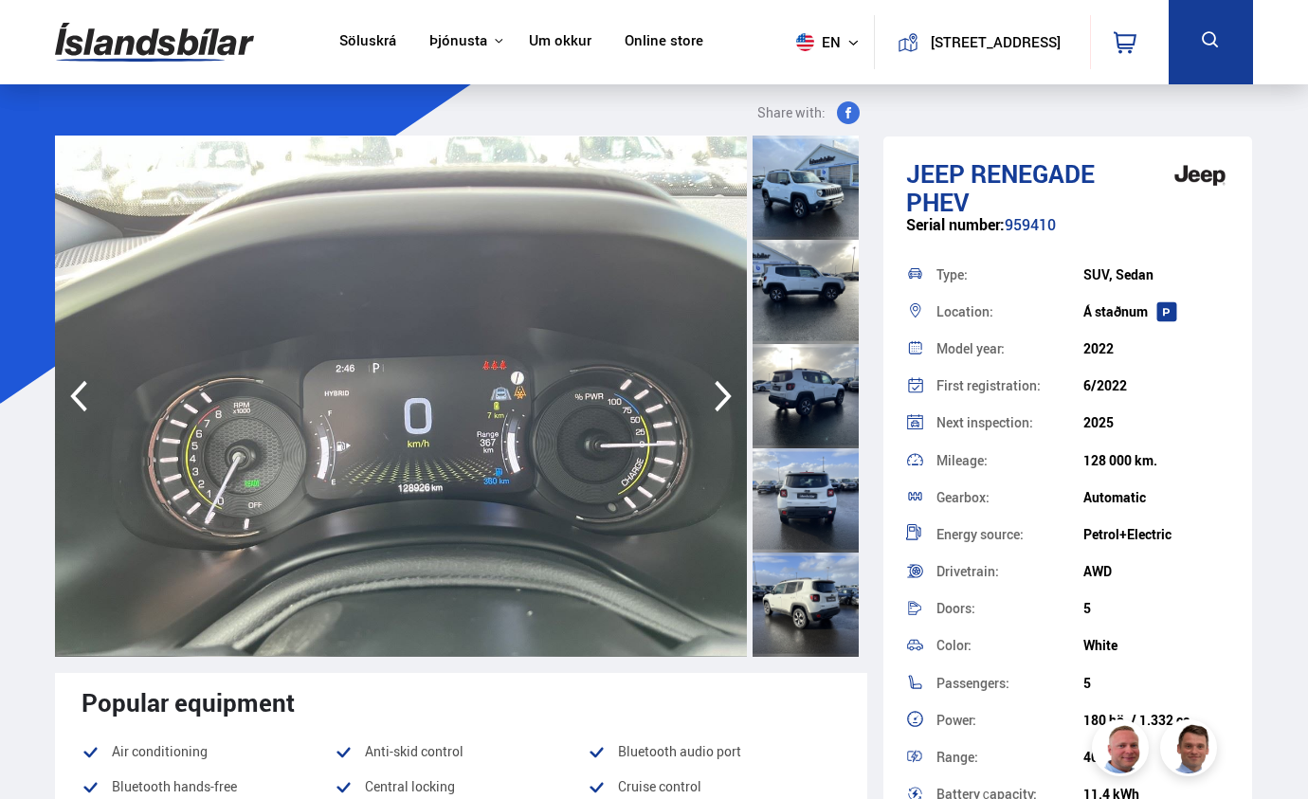
click at [718, 402] on icon "button" at bounding box center [723, 395] width 38 height 45
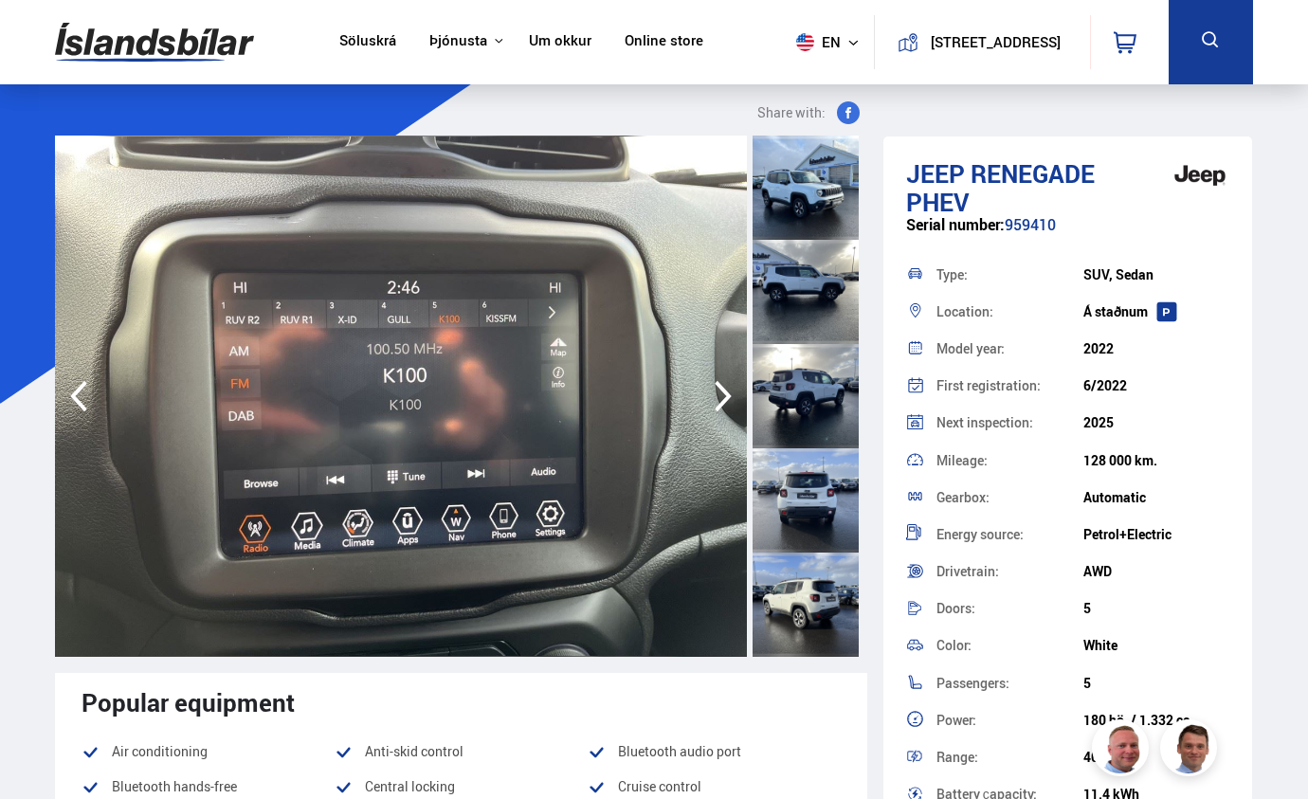
click at [718, 402] on icon "button" at bounding box center [723, 395] width 38 height 45
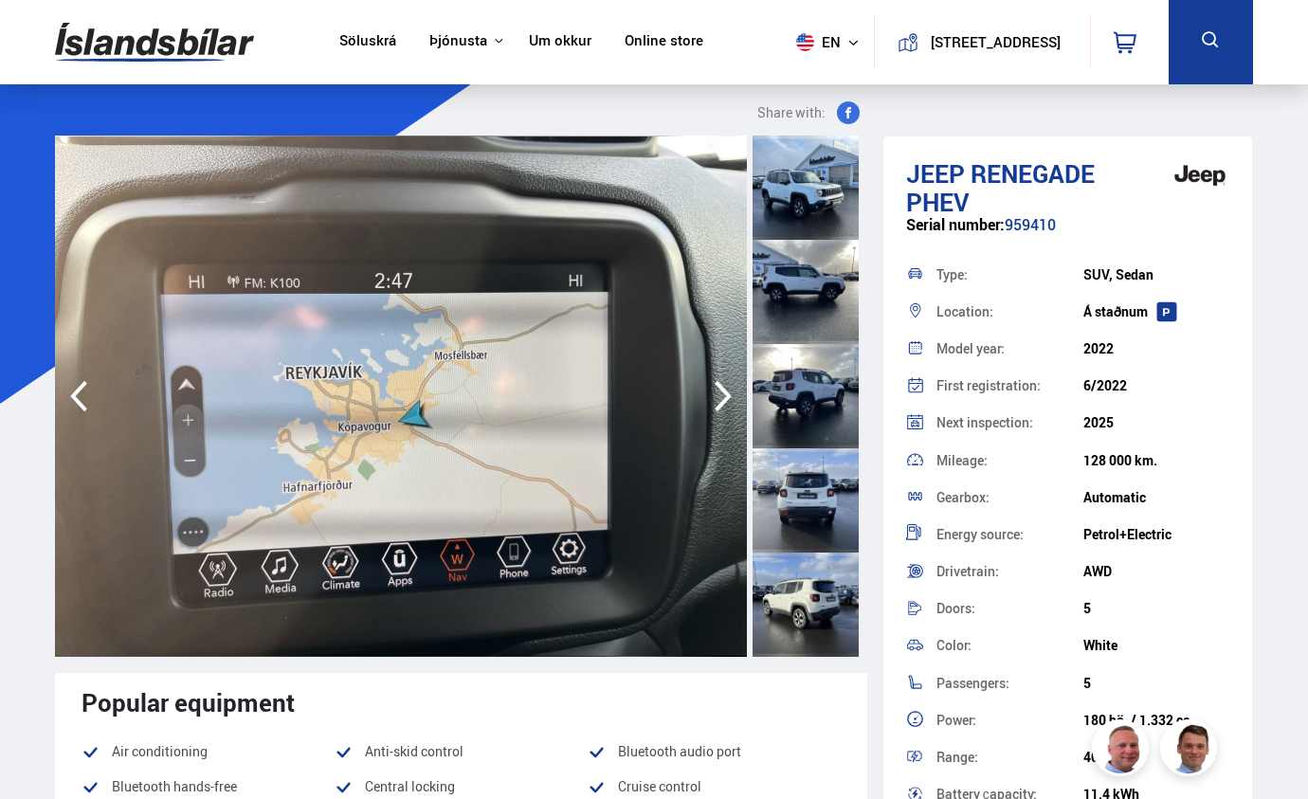
click at [718, 402] on icon "button" at bounding box center [723, 395] width 38 height 45
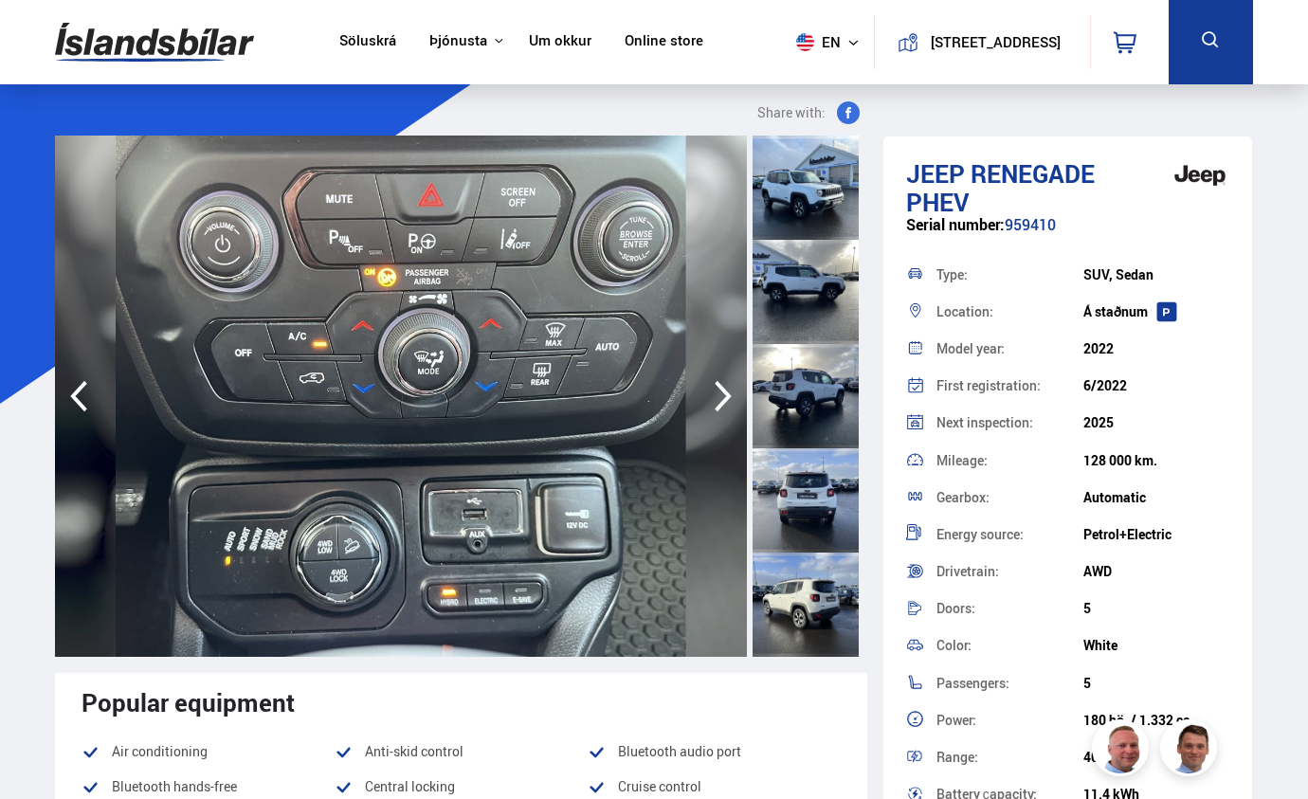
click at [717, 398] on icon "button" at bounding box center [723, 395] width 38 height 45
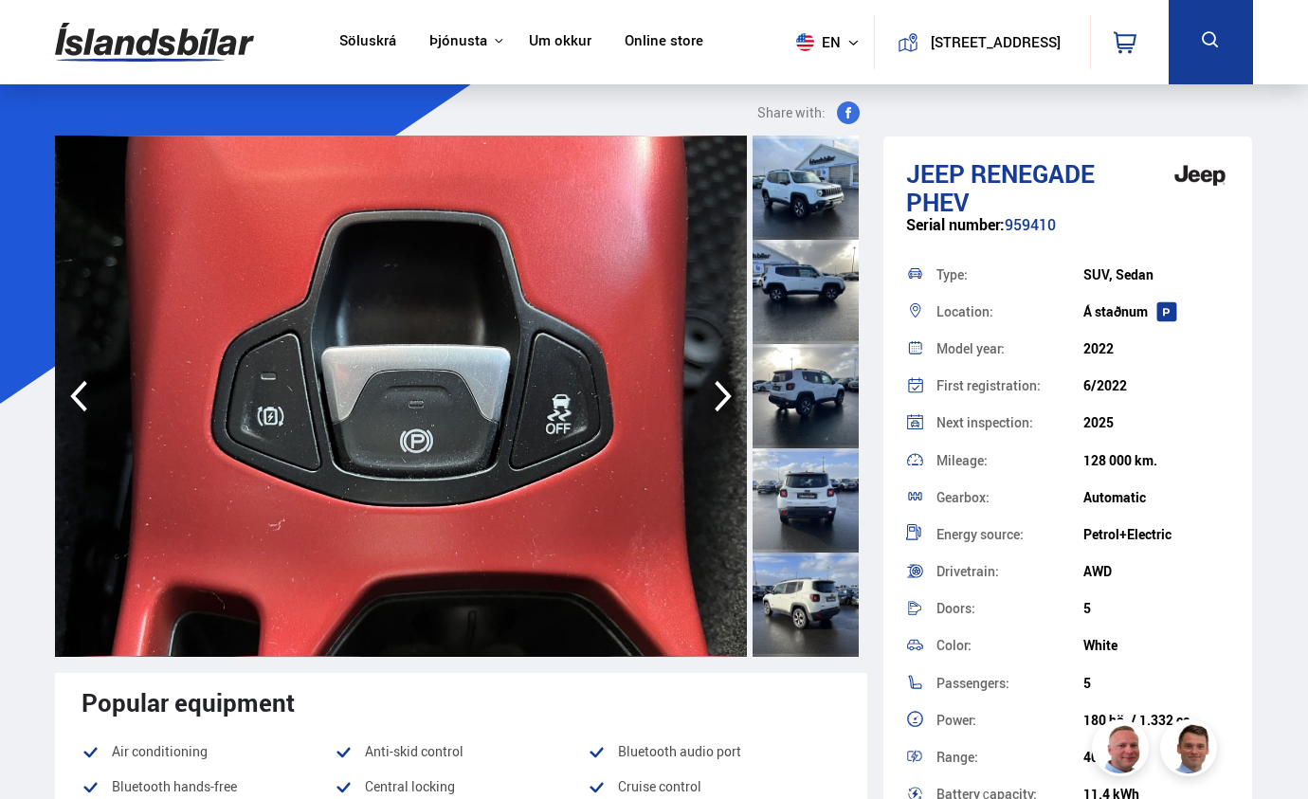
click at [720, 394] on icon "button" at bounding box center [723, 395] width 38 height 45
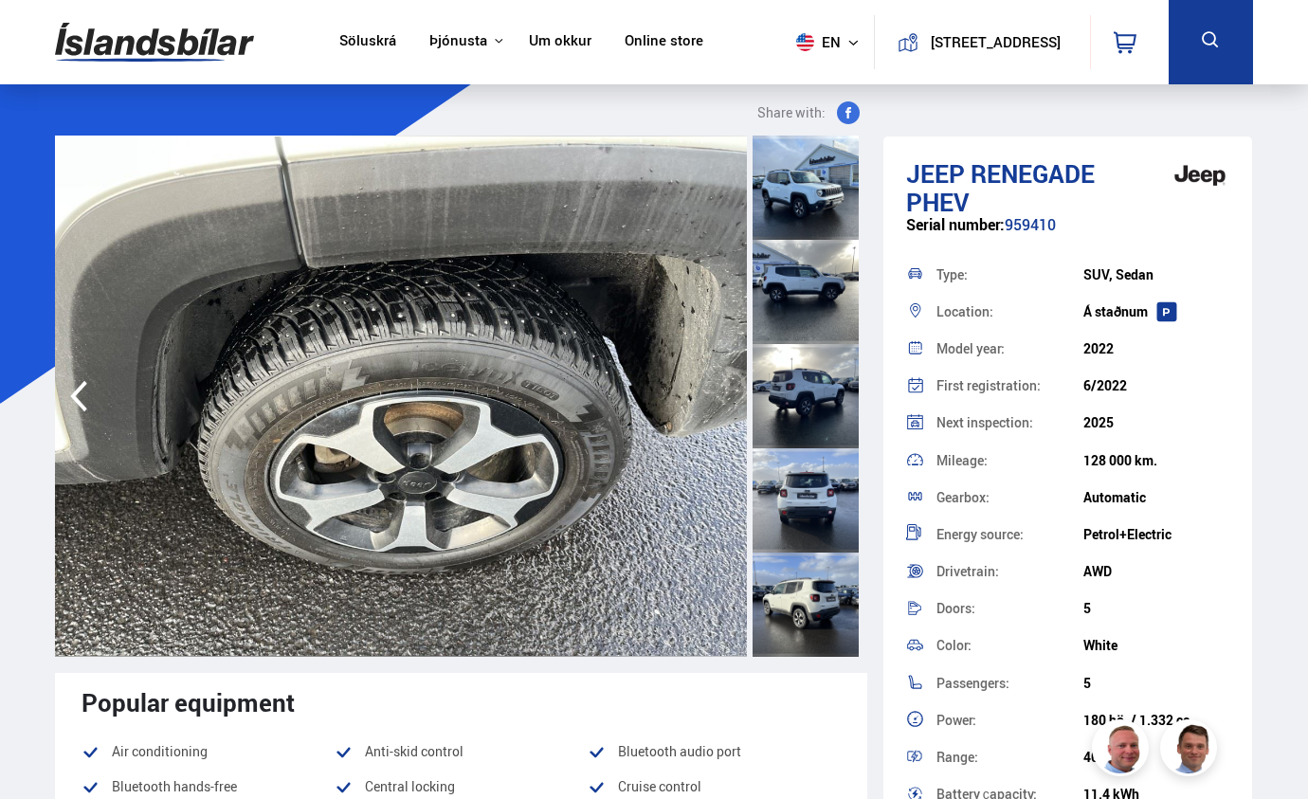
click at [720, 394] on img at bounding box center [401, 396] width 692 height 521
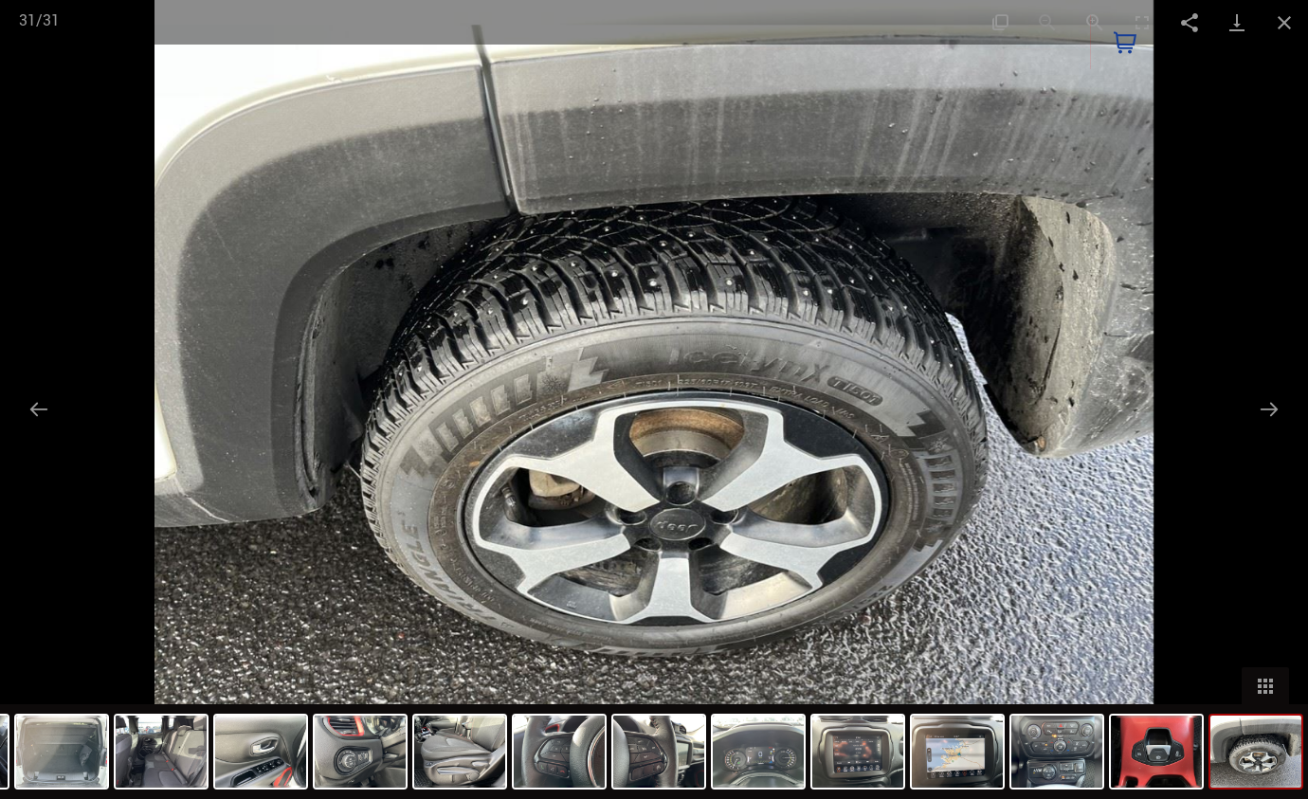
click at [1220, 438] on div at bounding box center [654, 399] width 1308 height 799
